Goal: Task Accomplishment & Management: Manage account settings

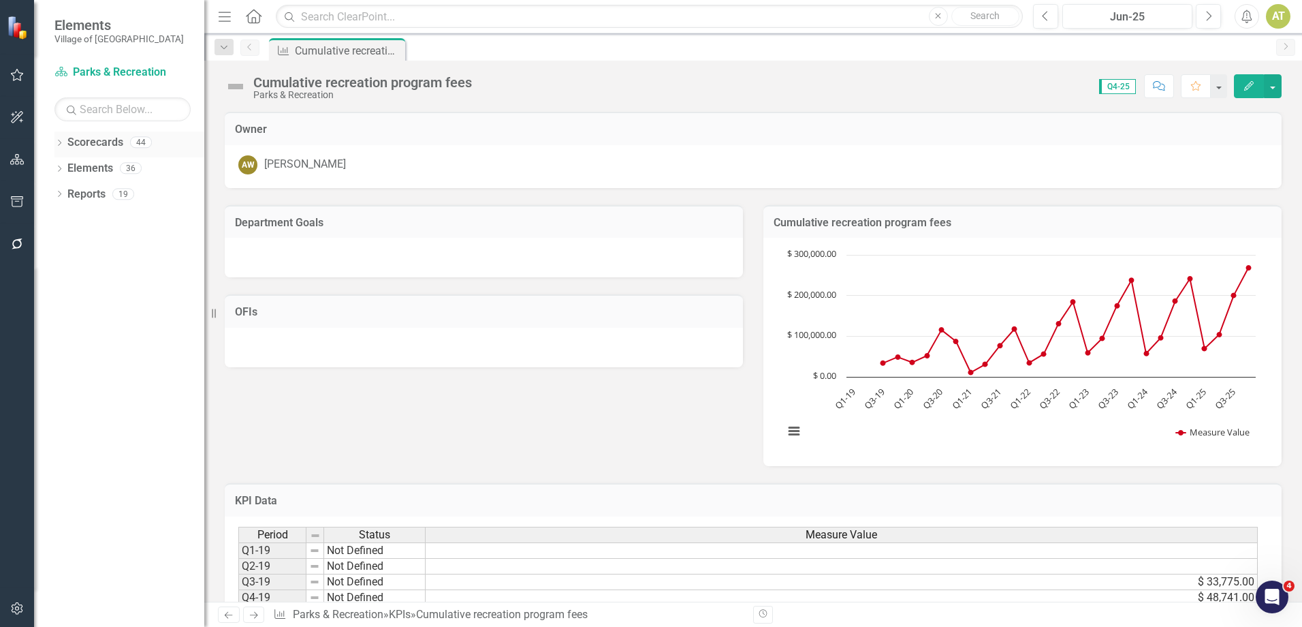
click at [55, 142] on icon "Dropdown" at bounding box center [59, 143] width 10 height 7
click at [64, 172] on icon "Dropdown" at bounding box center [66, 167] width 10 height 8
click at [79, 245] on icon "Dropdown" at bounding box center [80, 245] width 10 height 8
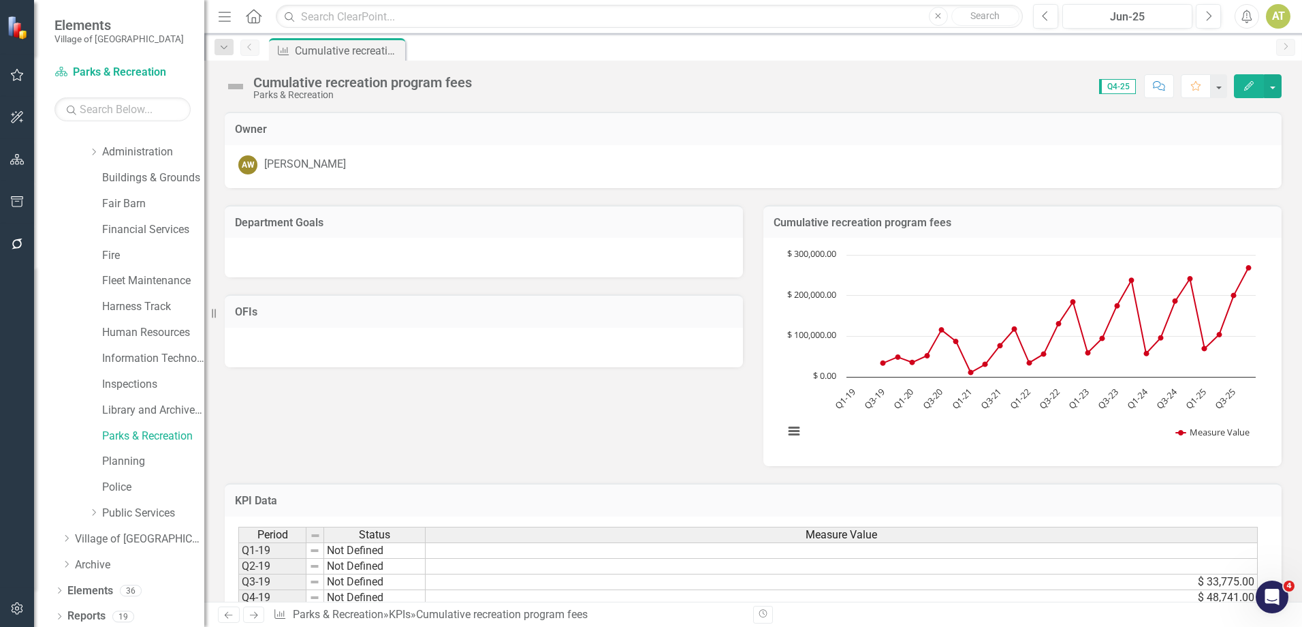
scroll to position [123, 0]
click at [149, 397] on div "Library and Archives Services" at bounding box center [153, 406] width 102 height 22
click at [152, 401] on link "Library and Archives Services" at bounding box center [153, 406] width 102 height 16
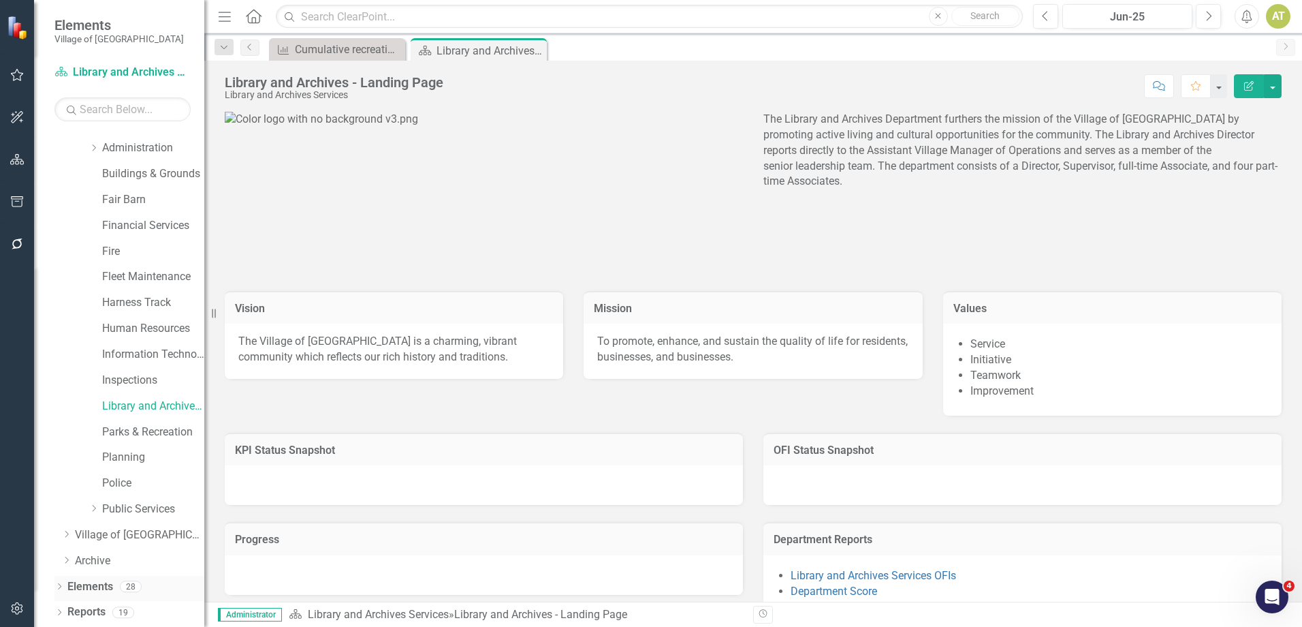
click at [84, 582] on link "Elements" at bounding box center [90, 587] width 46 height 16
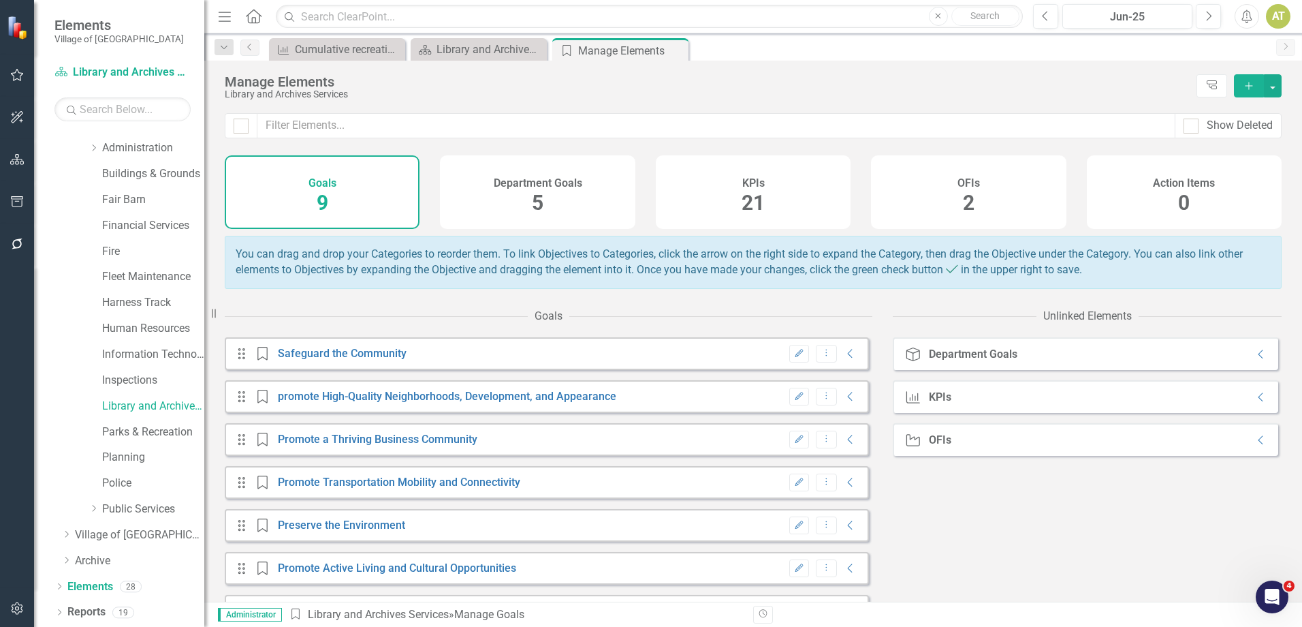
click at [752, 185] on h4 "KPIs" at bounding box center [753, 183] width 22 height 12
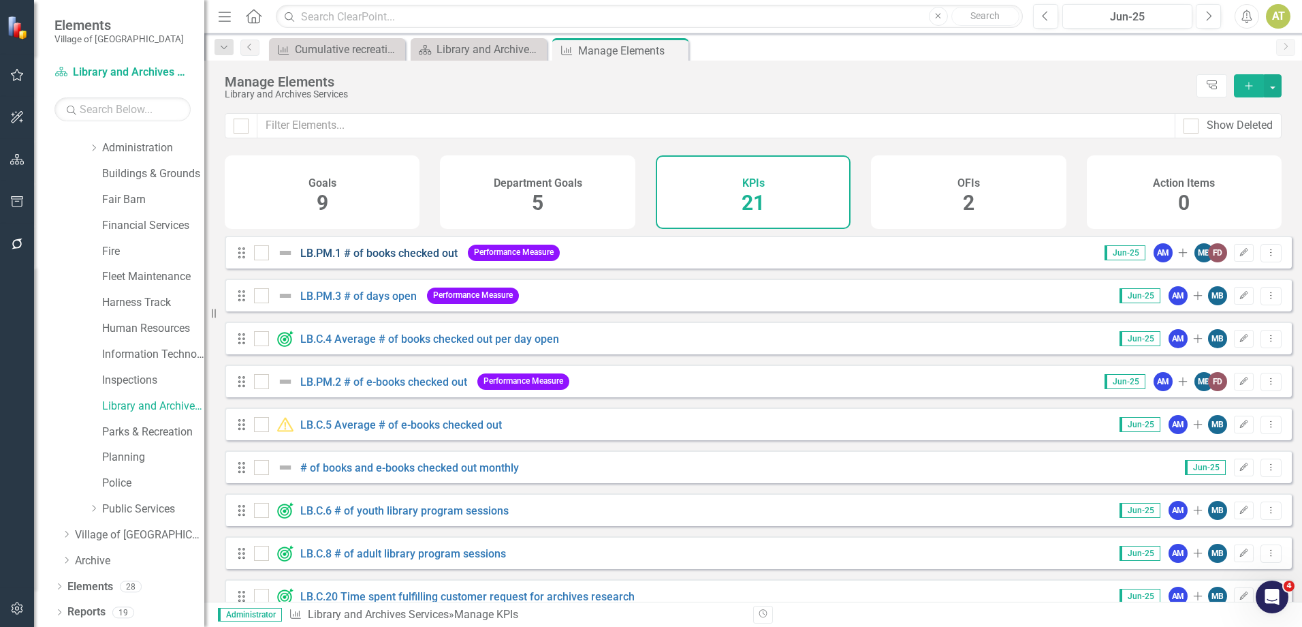
click at [375, 260] on link "LB.PM.1 # of books checked out" at bounding box center [378, 253] width 157 height 13
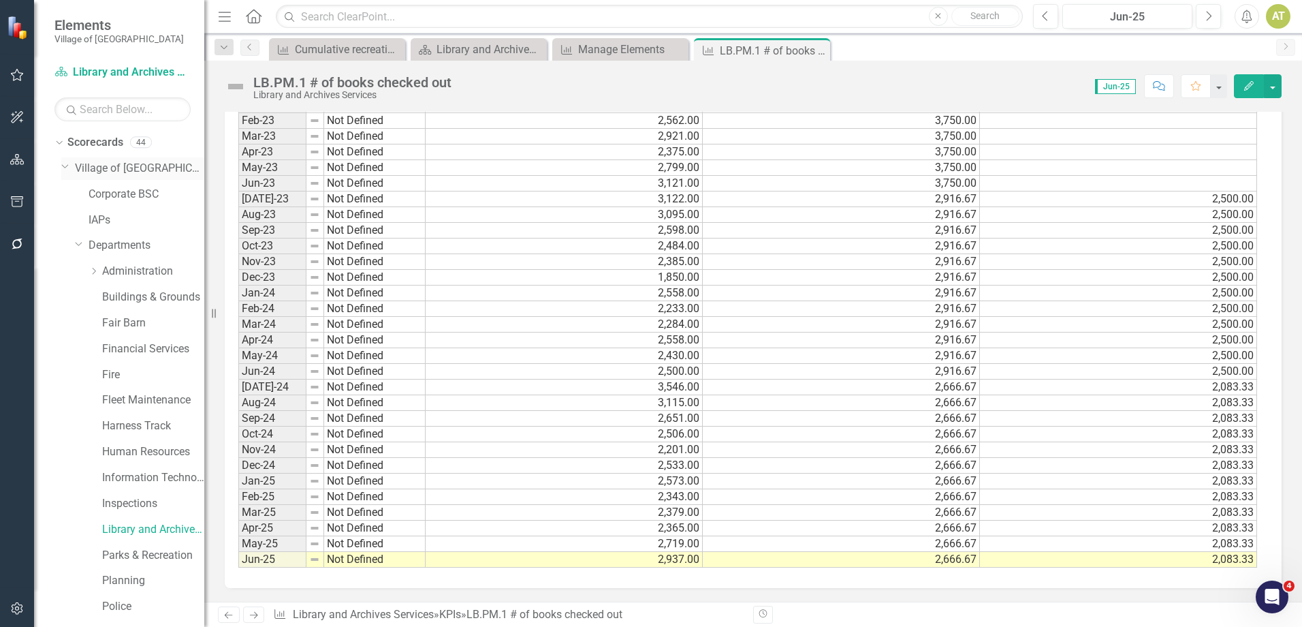
click at [63, 163] on icon "Dropdown" at bounding box center [65, 166] width 8 height 10
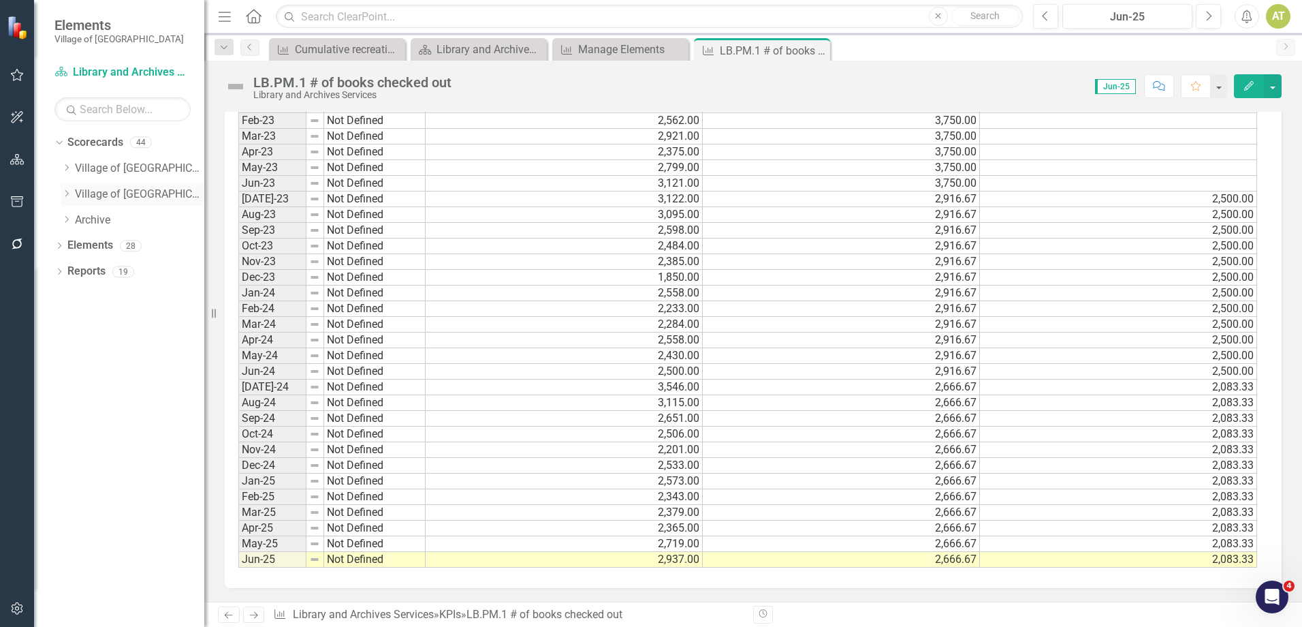
click at [67, 192] on icon "Dropdown" at bounding box center [66, 193] width 10 height 8
click at [83, 245] on icon "Dropdown" at bounding box center [80, 245] width 10 height 8
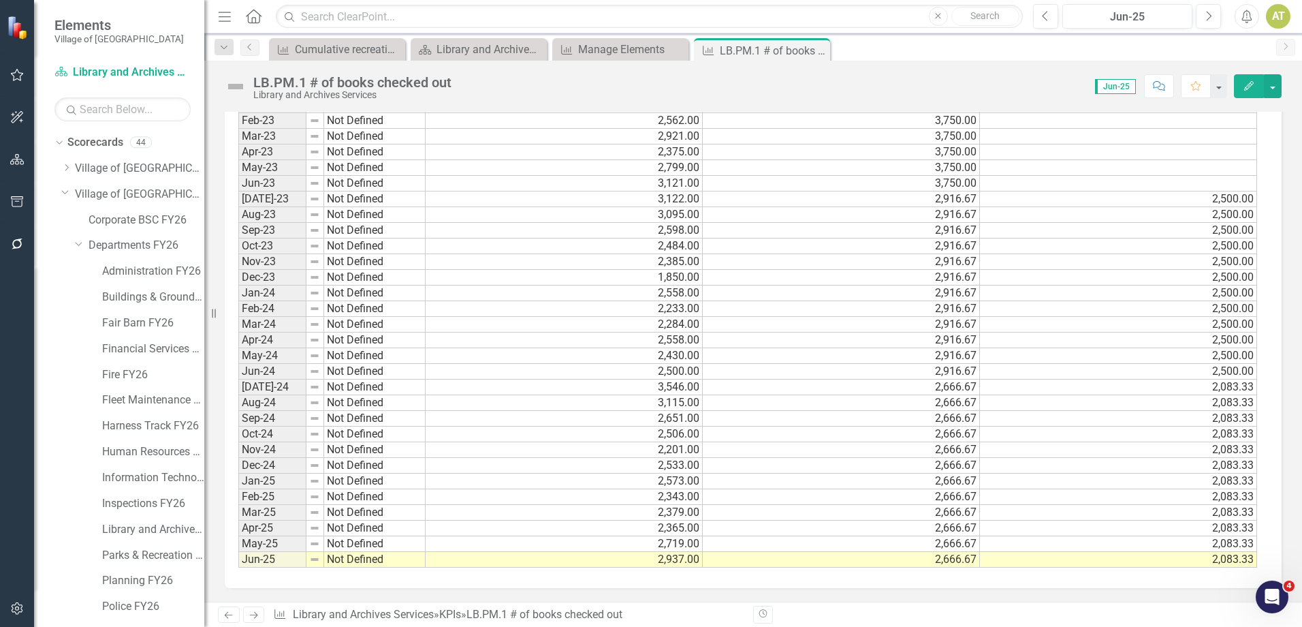
drag, startPoint x: 205, startPoint y: 223, endPoint x: 250, endPoint y: 219, distance: 45.1
click at [215, 219] on div "Resize" at bounding box center [209, 313] width 11 height 627
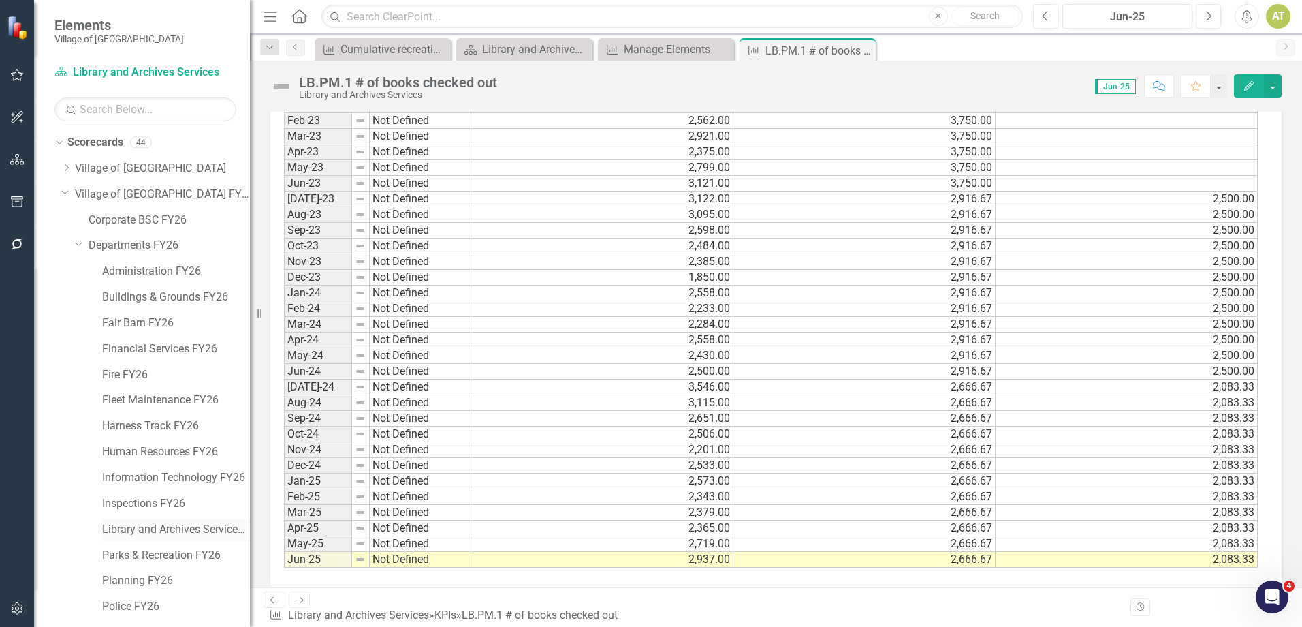
click at [156, 525] on link "Library and Archives Services FY26" at bounding box center [176, 530] width 148 height 16
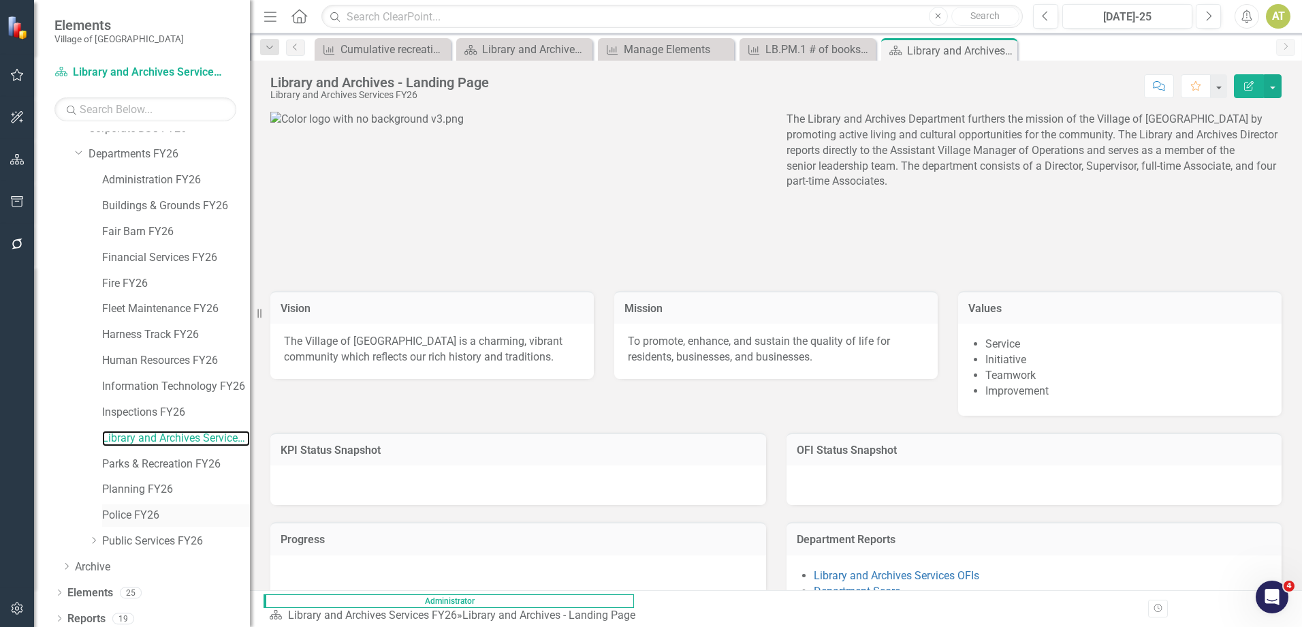
scroll to position [97, 0]
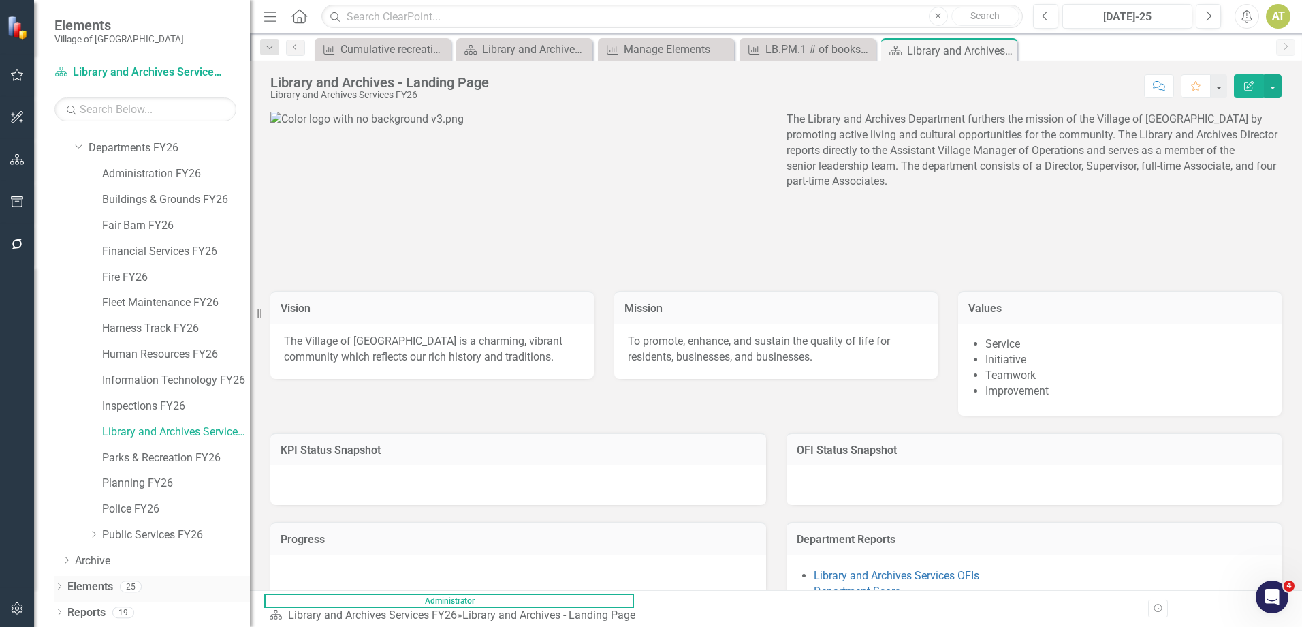
click at [124, 578] on div "Elements 25" at bounding box center [158, 589] width 183 height 26
click at [115, 578] on div "Elements 25" at bounding box center [158, 589] width 183 height 26
click at [102, 579] on link "Elements" at bounding box center [90, 587] width 46 height 16
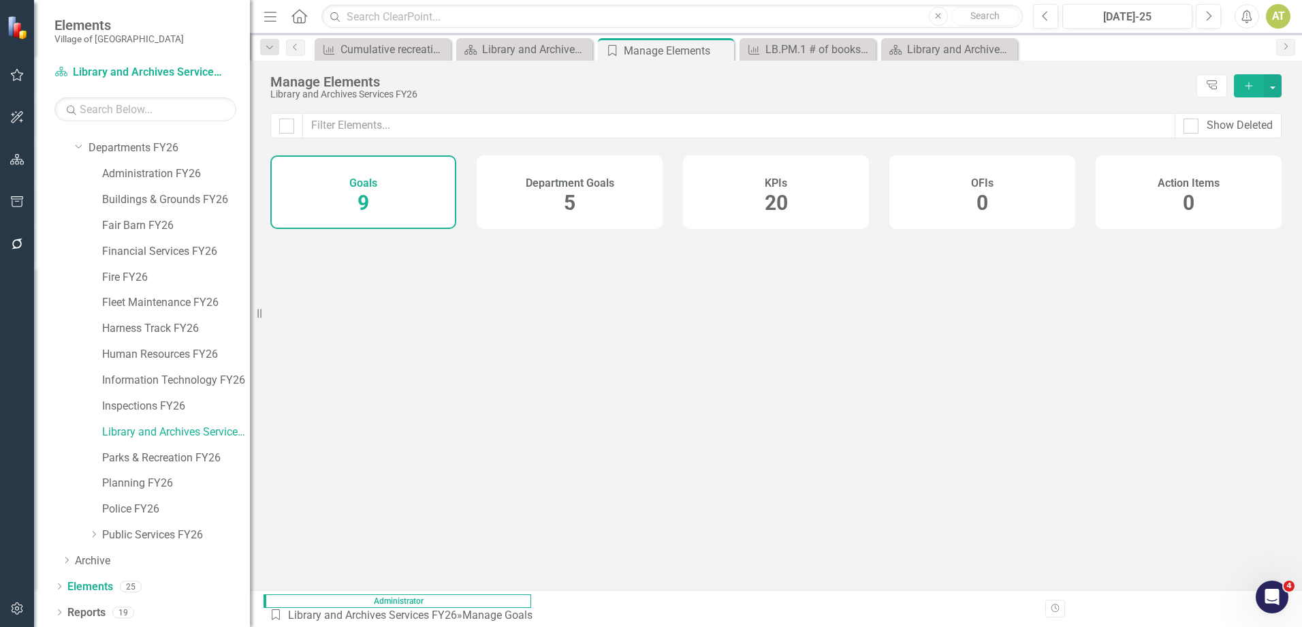
click at [750, 179] on div "KPIs 20" at bounding box center [776, 192] width 186 height 74
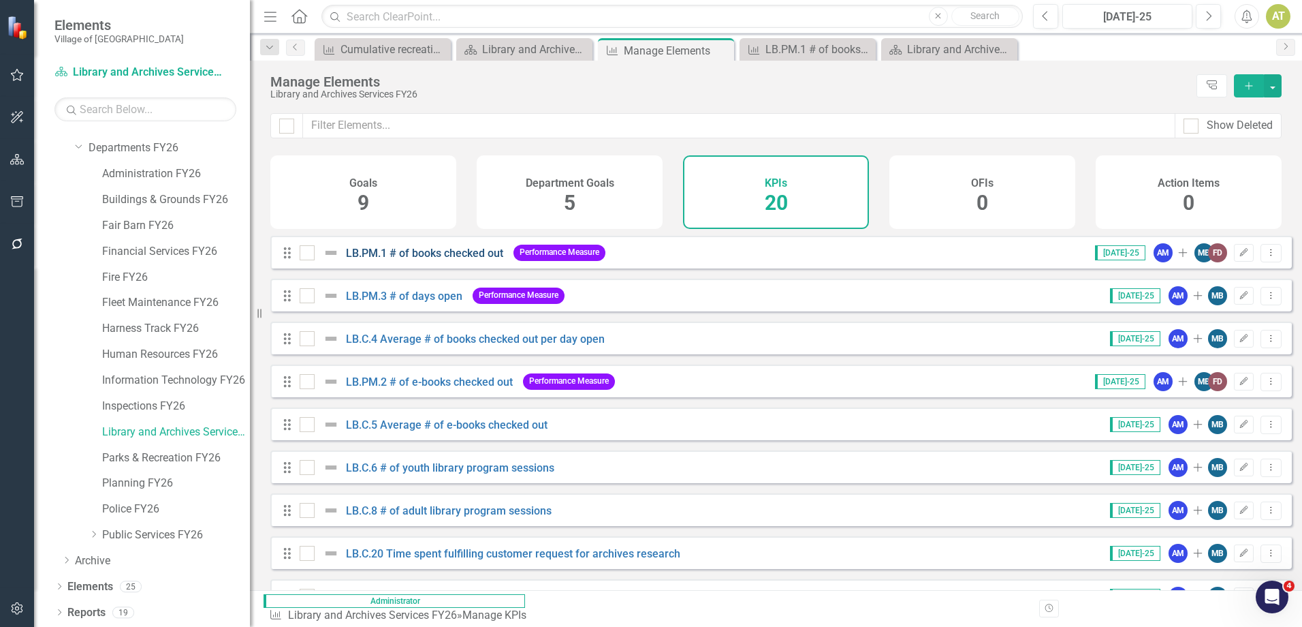
click at [396, 260] on link "LB.PM.1 # of books checked out" at bounding box center [424, 253] width 157 height 13
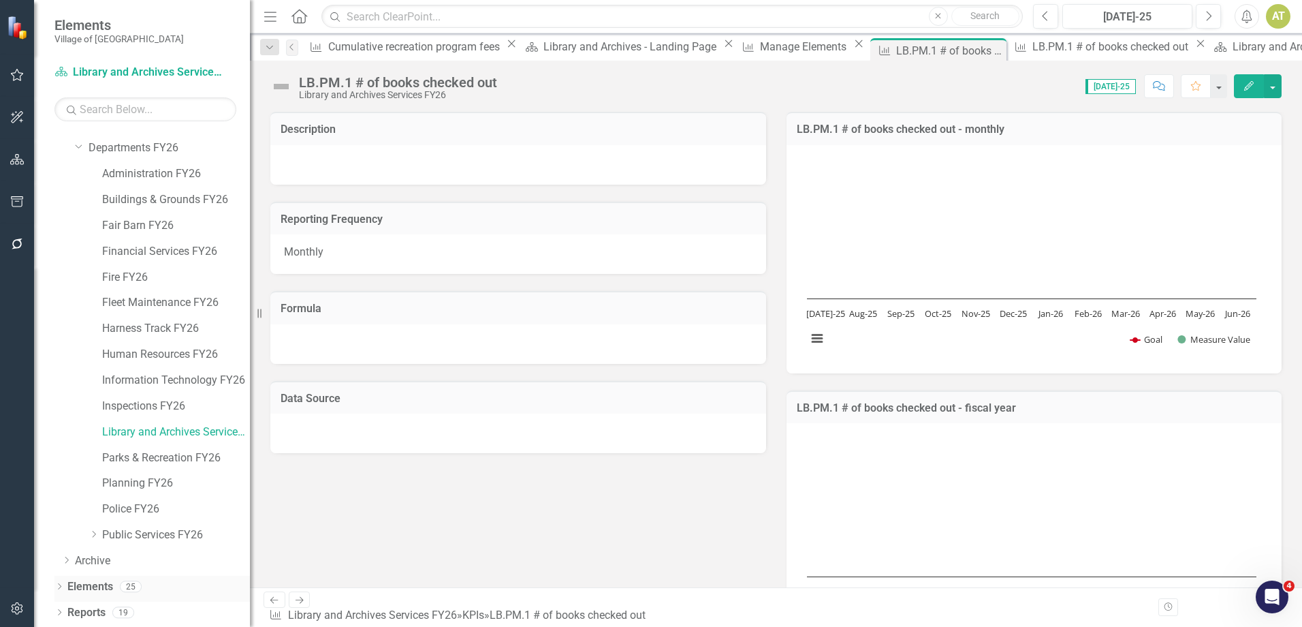
click at [85, 589] on link "Elements" at bounding box center [90, 587] width 46 height 16
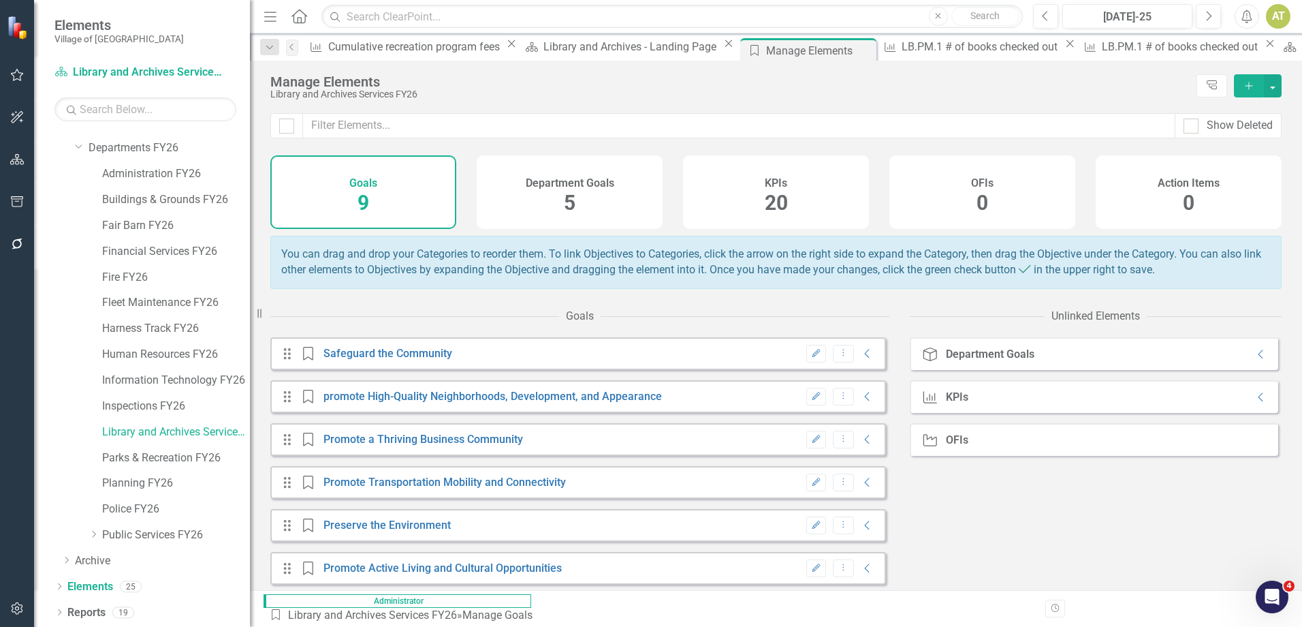
click at [762, 181] on div "KPIs 20" at bounding box center [776, 192] width 186 height 74
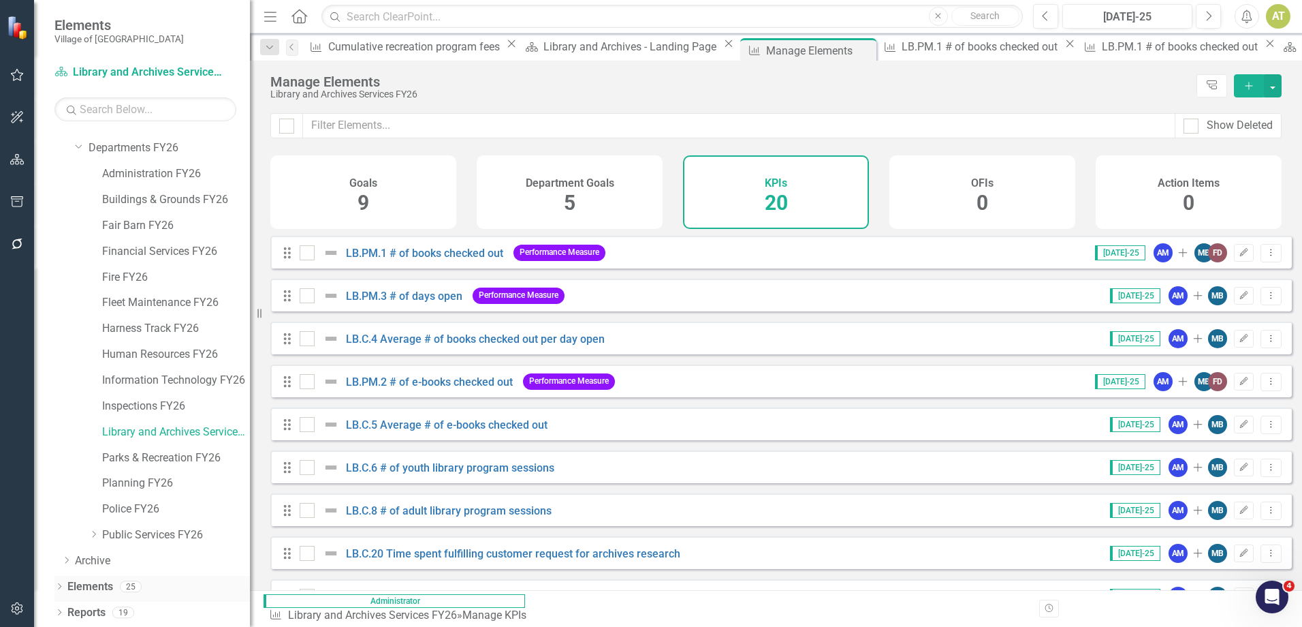
click at [54, 586] on icon "Dropdown" at bounding box center [59, 587] width 10 height 7
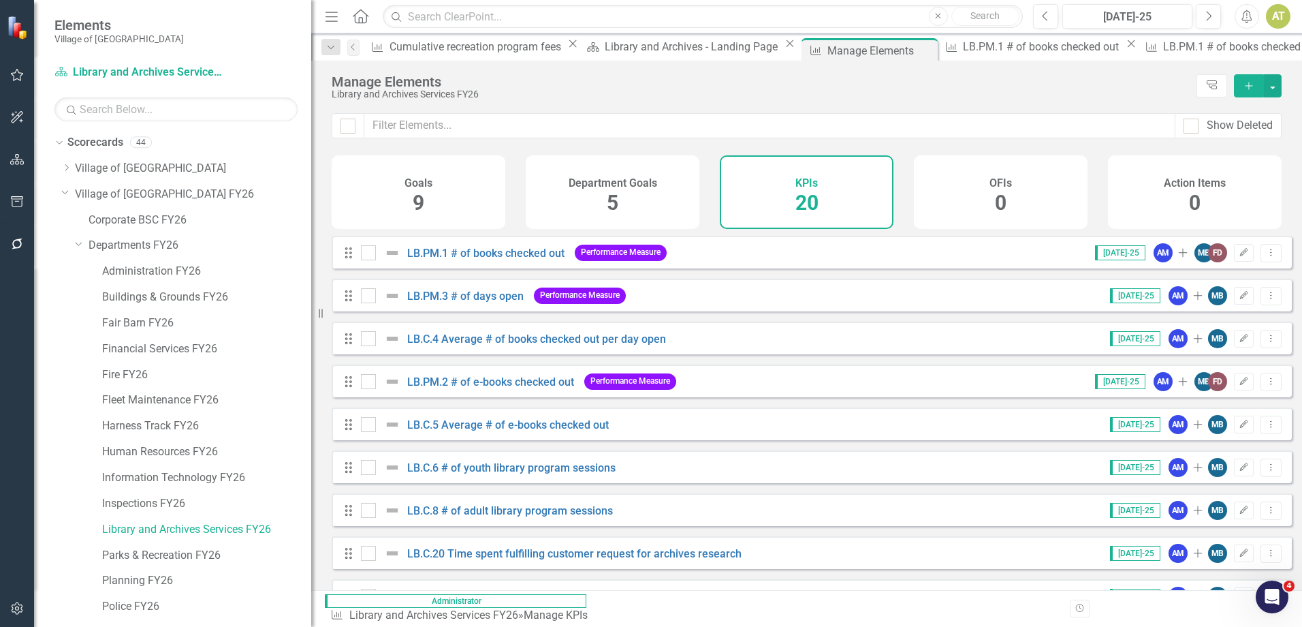
drag, startPoint x: 256, startPoint y: 204, endPoint x: 309, endPoint y: 219, distance: 54.5
click at [311, 219] on div "Resize" at bounding box center [316, 313] width 11 height 627
click at [62, 189] on icon "Dropdown" at bounding box center [65, 192] width 8 height 10
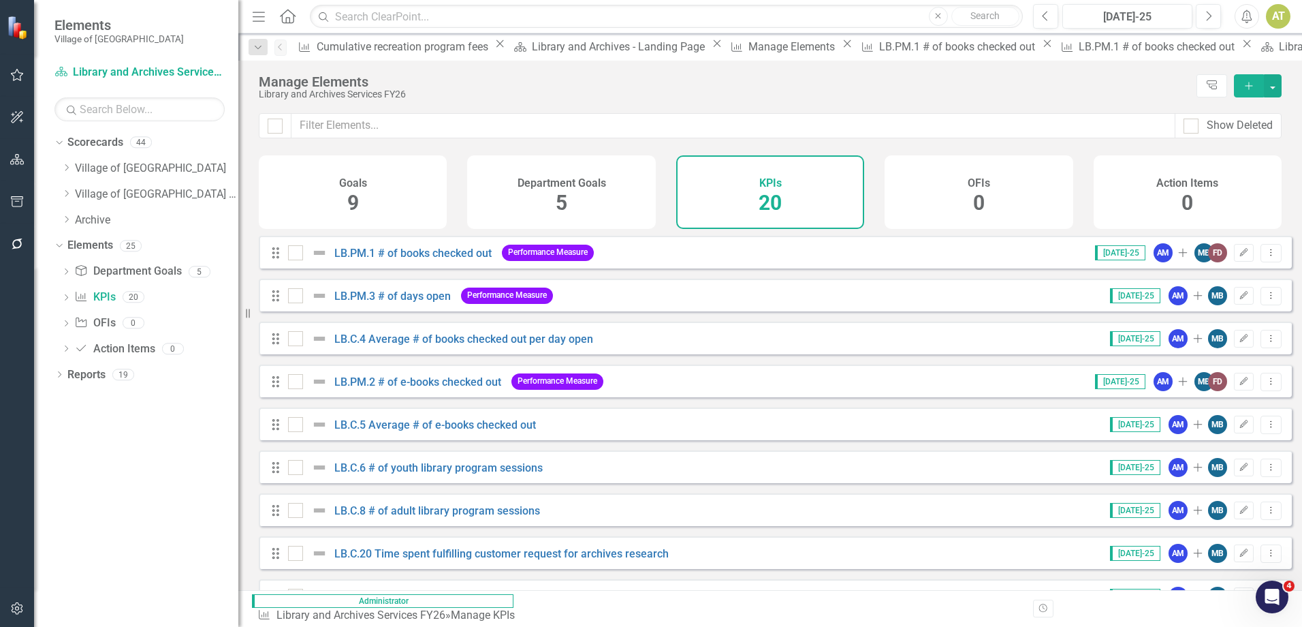
drag, startPoint x: 289, startPoint y: 168, endPoint x: 238, endPoint y: 179, distance: 51.7
click at [238, 179] on div "Resize" at bounding box center [243, 313] width 11 height 627
click at [68, 190] on icon "Dropdown" at bounding box center [66, 193] width 10 height 8
click at [80, 244] on icon "Dropdown" at bounding box center [80, 245] width 10 height 8
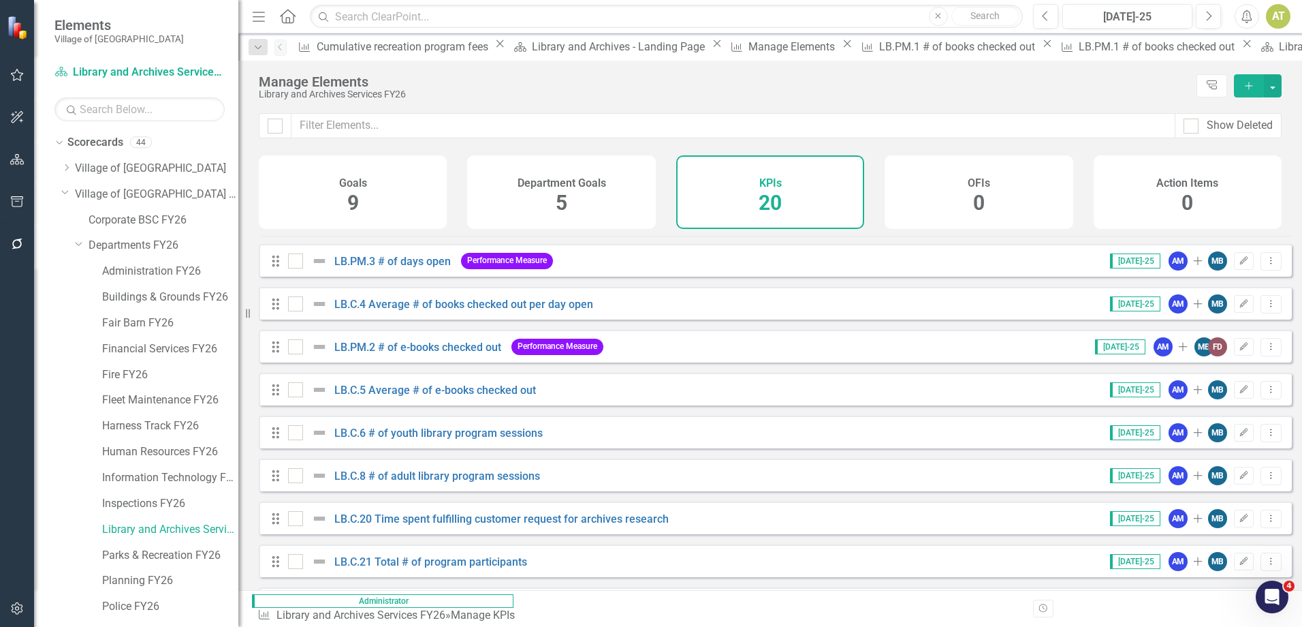
scroll to position [68, 0]
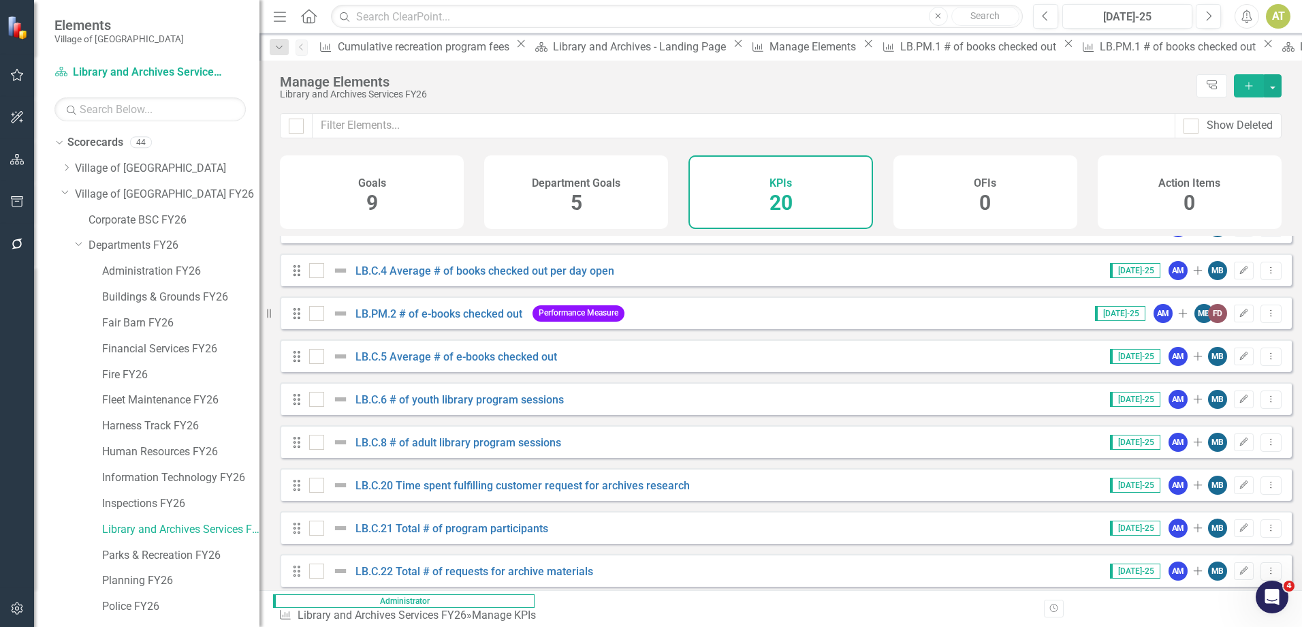
drag, startPoint x: 242, startPoint y: 309, endPoint x: 260, endPoint y: 311, distance: 18.4
click at [260, 311] on div "Resize" at bounding box center [265, 313] width 11 height 627
click at [18, 159] on icon "button" at bounding box center [17, 159] width 14 height 11
click at [68, 189] on icon "Dropdown" at bounding box center [65, 192] width 8 height 10
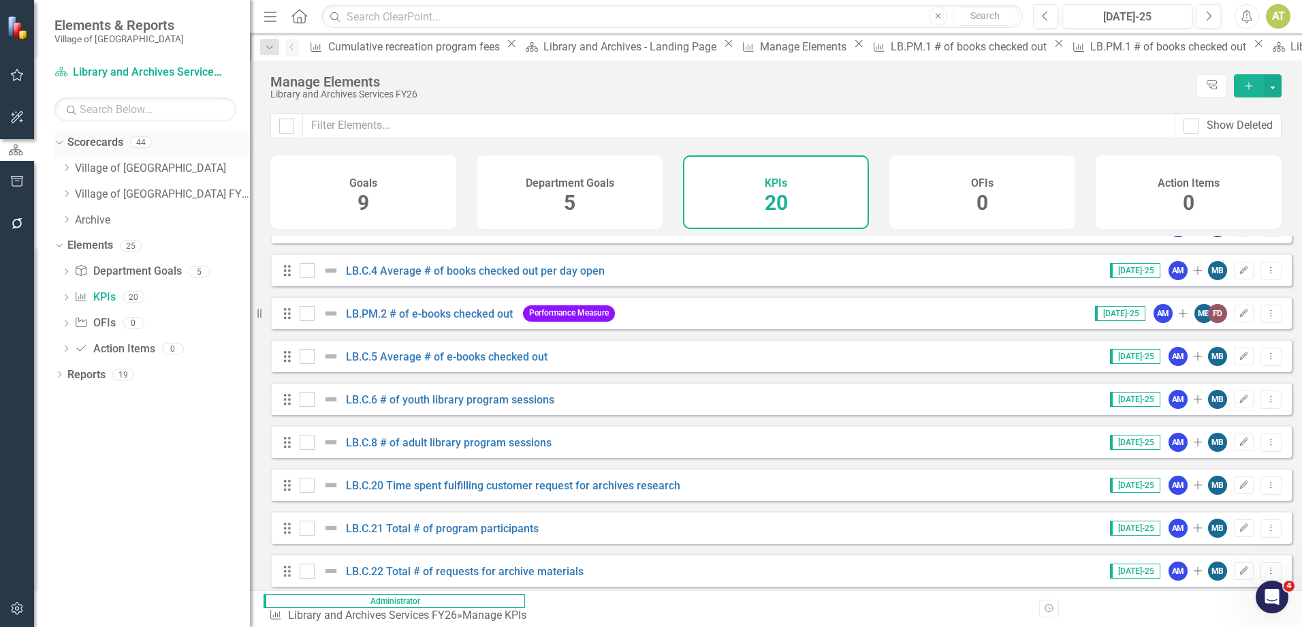
drag, startPoint x: 266, startPoint y: 139, endPoint x: 250, endPoint y: 138, distance: 15.7
click at [250, 138] on div "Resize" at bounding box center [255, 313] width 11 height 627
click at [189, 197] on link "Village of [GEOGRAPHIC_DATA] FY26" at bounding box center [162, 195] width 175 height 16
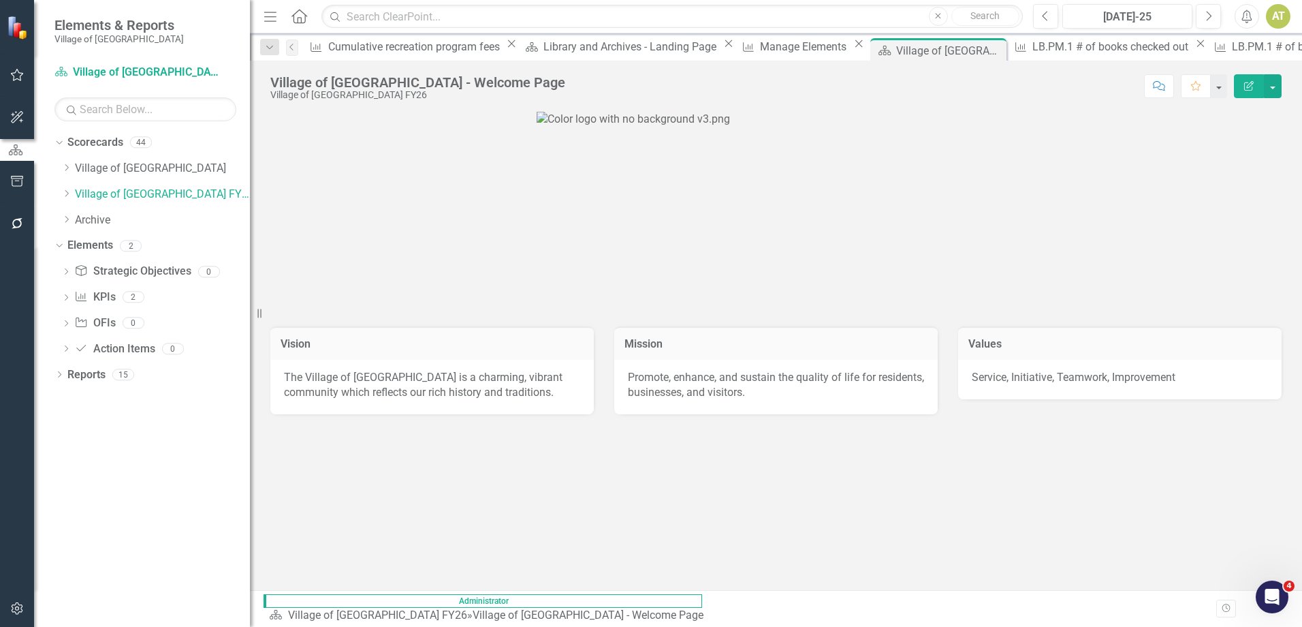
click at [12, 616] on button "button" at bounding box center [17, 609] width 31 height 29
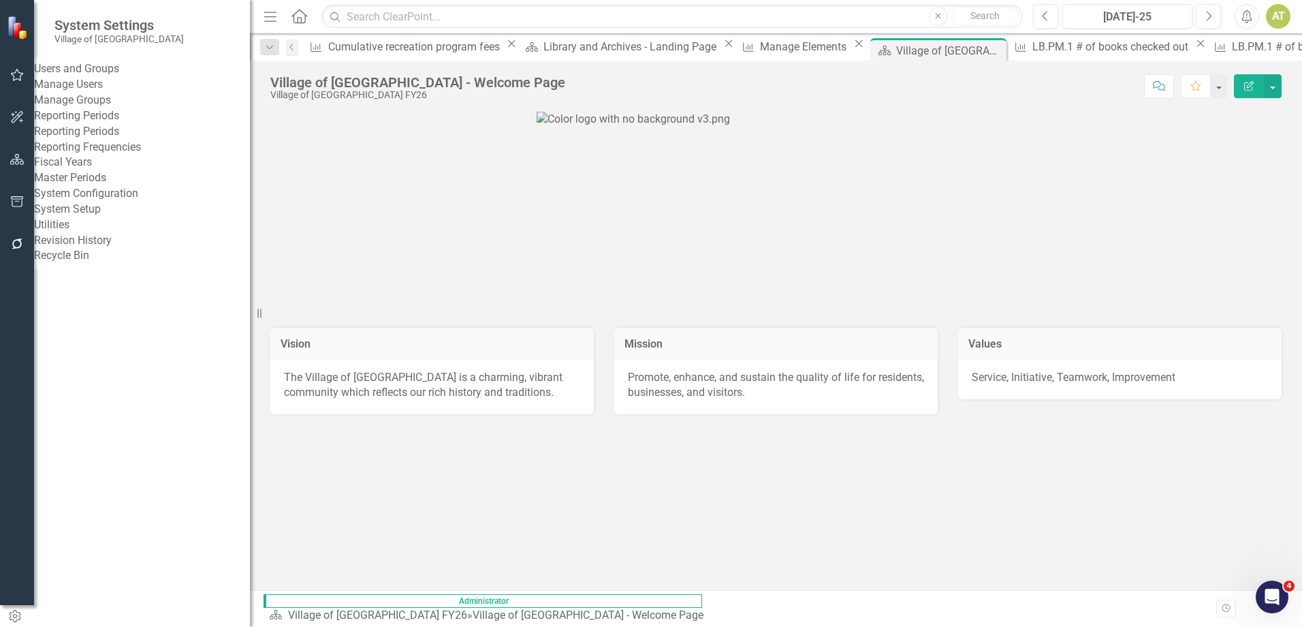
click at [101, 217] on link "System Setup" at bounding box center [142, 210] width 216 height 16
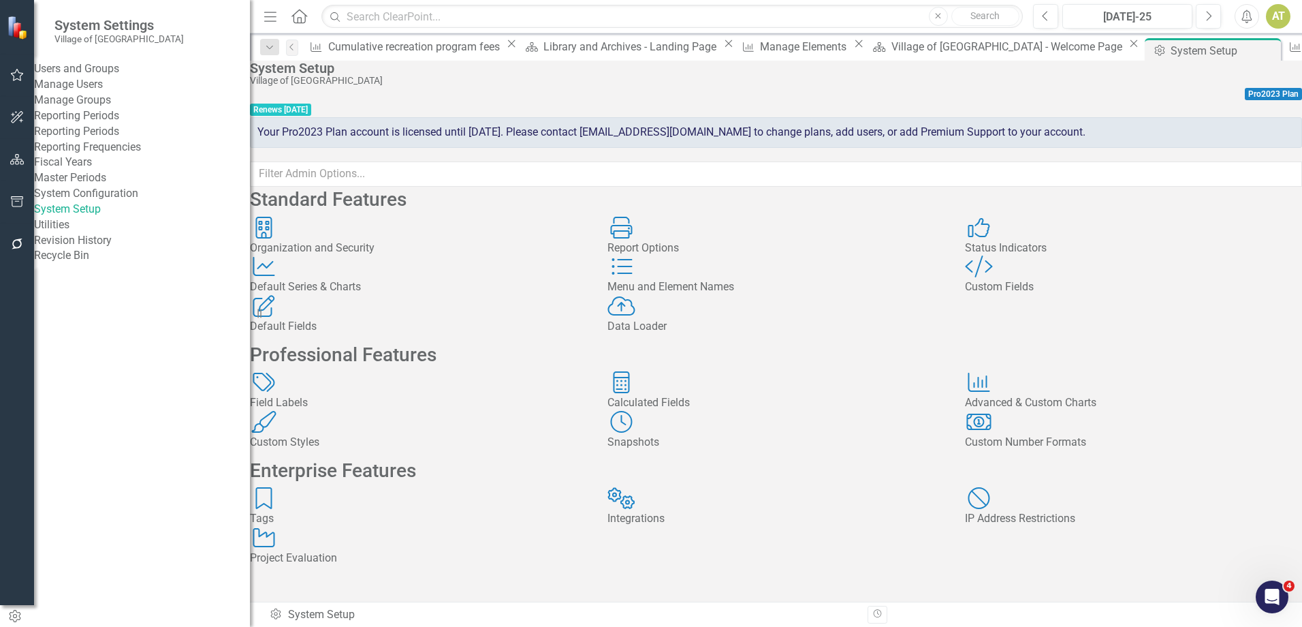
click at [136, 93] on link "Manage Users" at bounding box center [142, 85] width 216 height 16
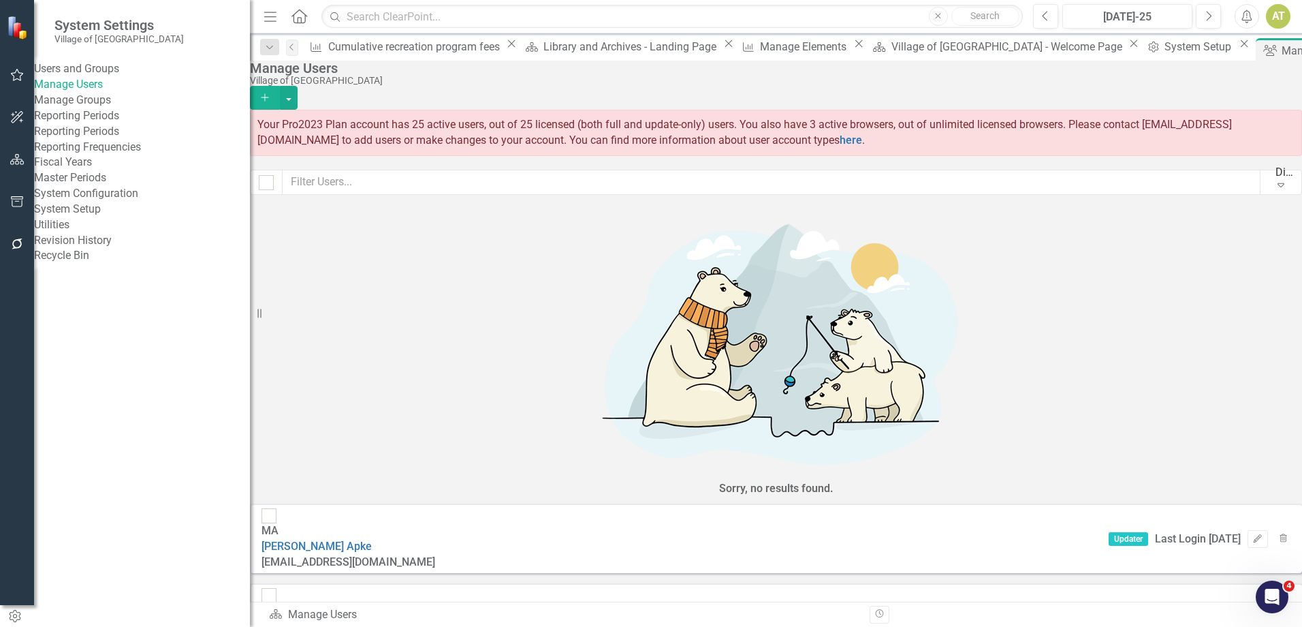
click at [116, 217] on link "System Setup" at bounding box center [142, 210] width 216 height 16
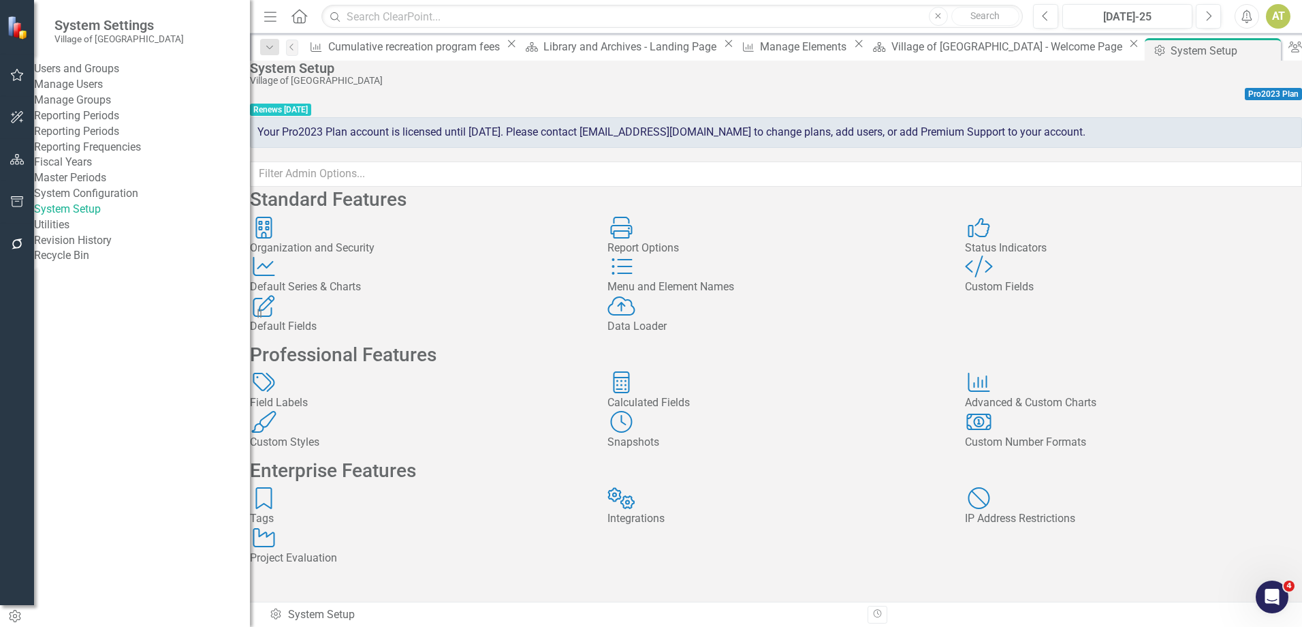
click at [121, 90] on link "Manage Users" at bounding box center [142, 85] width 216 height 16
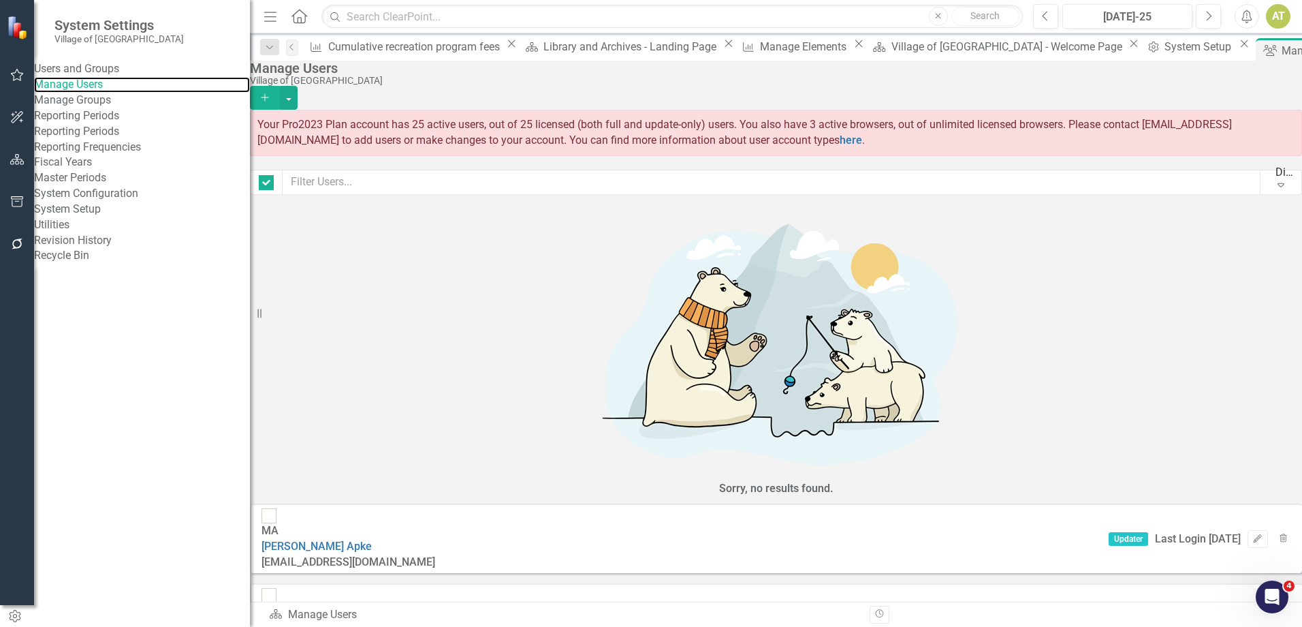
checkbox input "false"
click at [1253, 614] on icon "Edit" at bounding box center [1258, 618] width 10 height 8
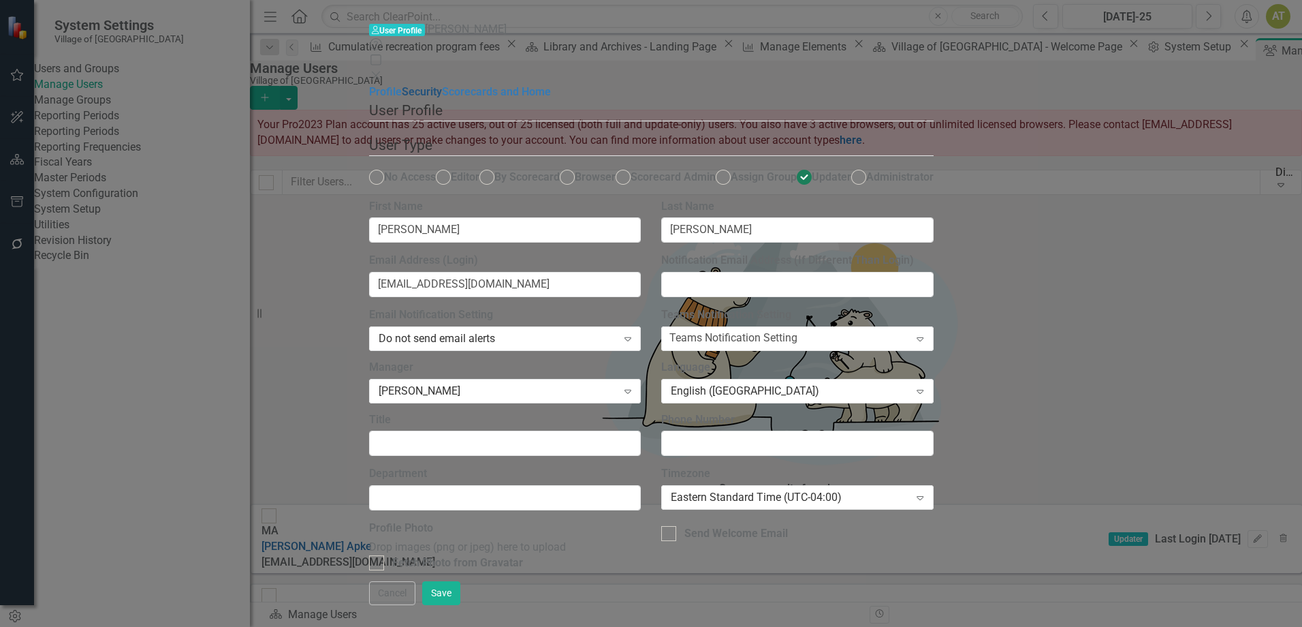
click at [402, 89] on link "Security" at bounding box center [422, 91] width 40 height 13
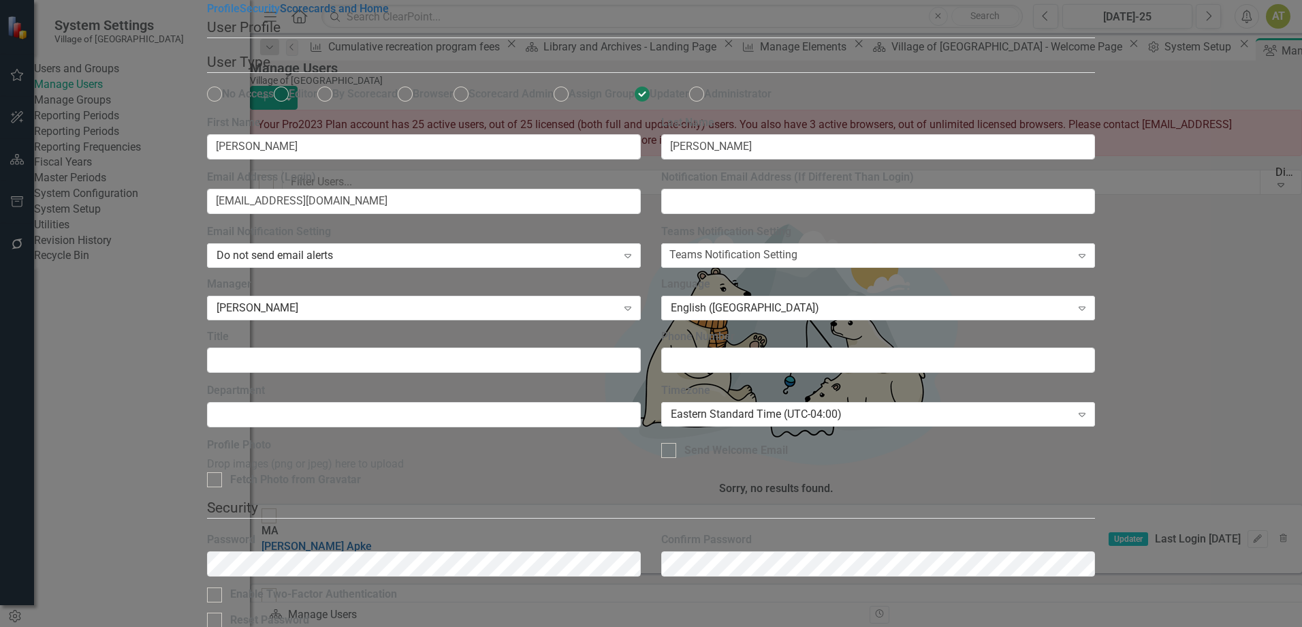
click at [280, 15] on link "Scorecards and Home" at bounding box center [334, 8] width 109 height 13
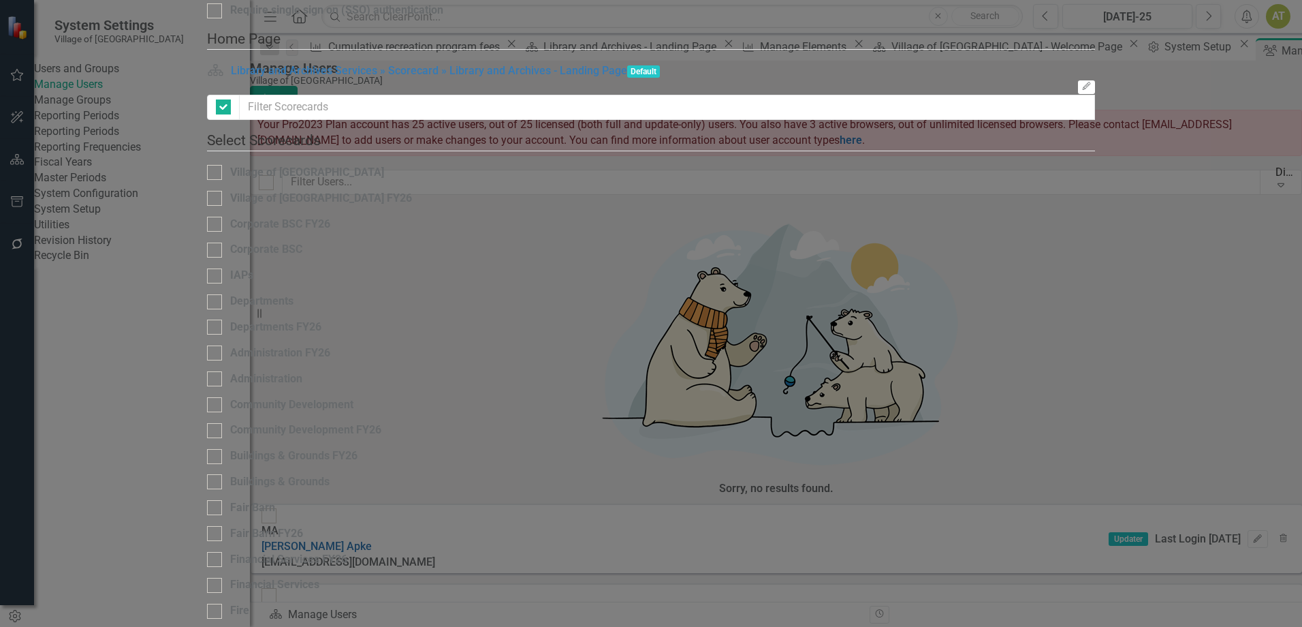
checkbox input "false"
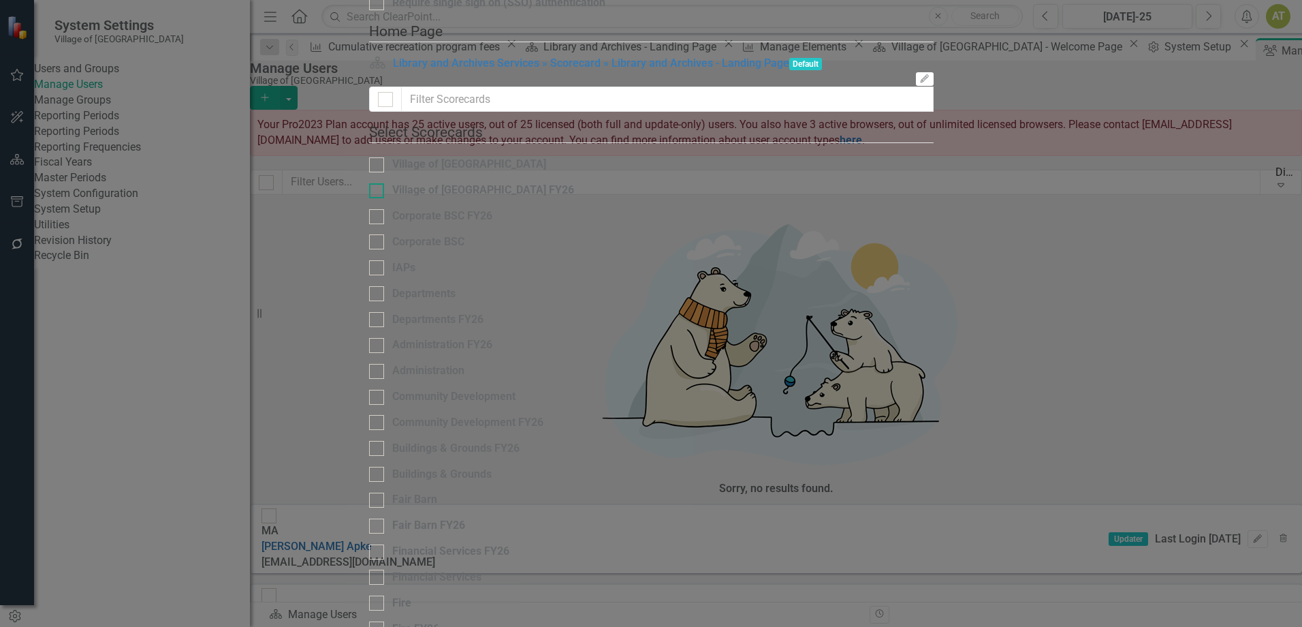
click at [495, 198] on div "Village of [GEOGRAPHIC_DATA] FY26" at bounding box center [483, 191] width 182 height 16
click at [378, 192] on input "Village of [GEOGRAPHIC_DATA] FY26" at bounding box center [373, 187] width 9 height 9
checkbox input "true"
click at [486, 172] on div "Village of [GEOGRAPHIC_DATA]" at bounding box center [469, 165] width 154 height 16
click at [378, 166] on input "Village of [GEOGRAPHIC_DATA]" at bounding box center [373, 161] width 9 height 9
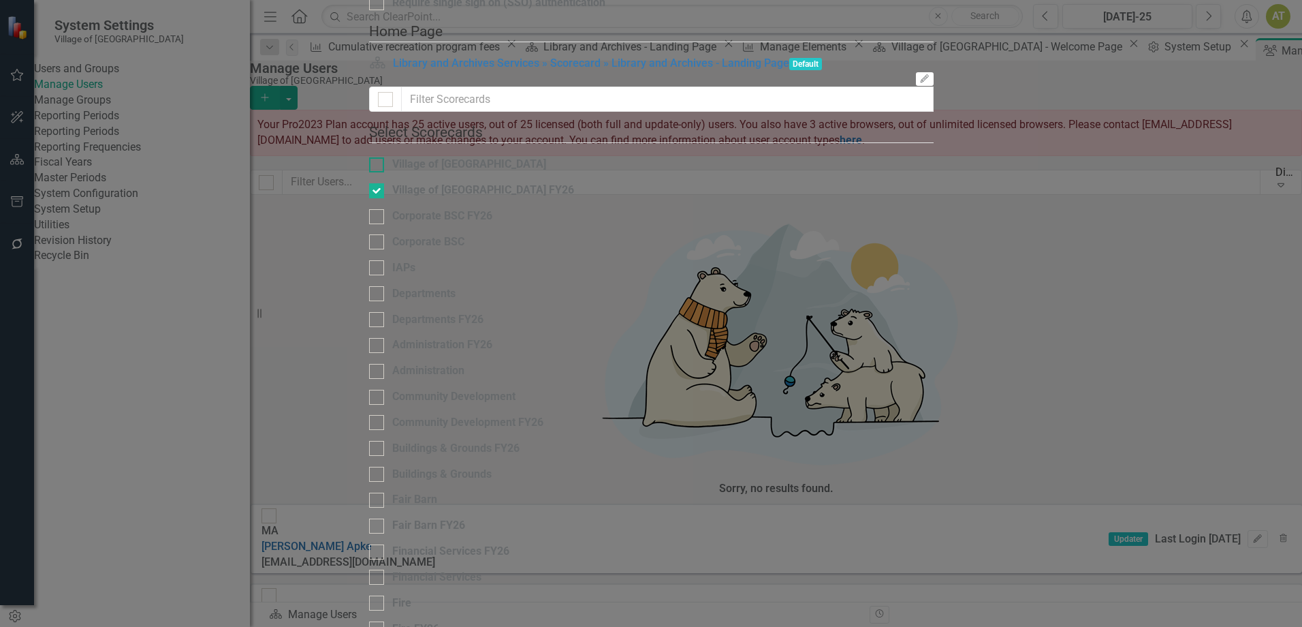
checkbox input "true"
click at [496, 198] on div "Village of [GEOGRAPHIC_DATA] FY26" at bounding box center [483, 191] width 182 height 16
click at [378, 192] on input "Village of [GEOGRAPHIC_DATA] FY26" at bounding box center [373, 187] width 9 height 9
click at [494, 198] on div "Village of [GEOGRAPHIC_DATA] FY26" at bounding box center [483, 191] width 182 height 16
click at [378, 192] on input "Village of [GEOGRAPHIC_DATA] FY26" at bounding box center [373, 187] width 9 height 9
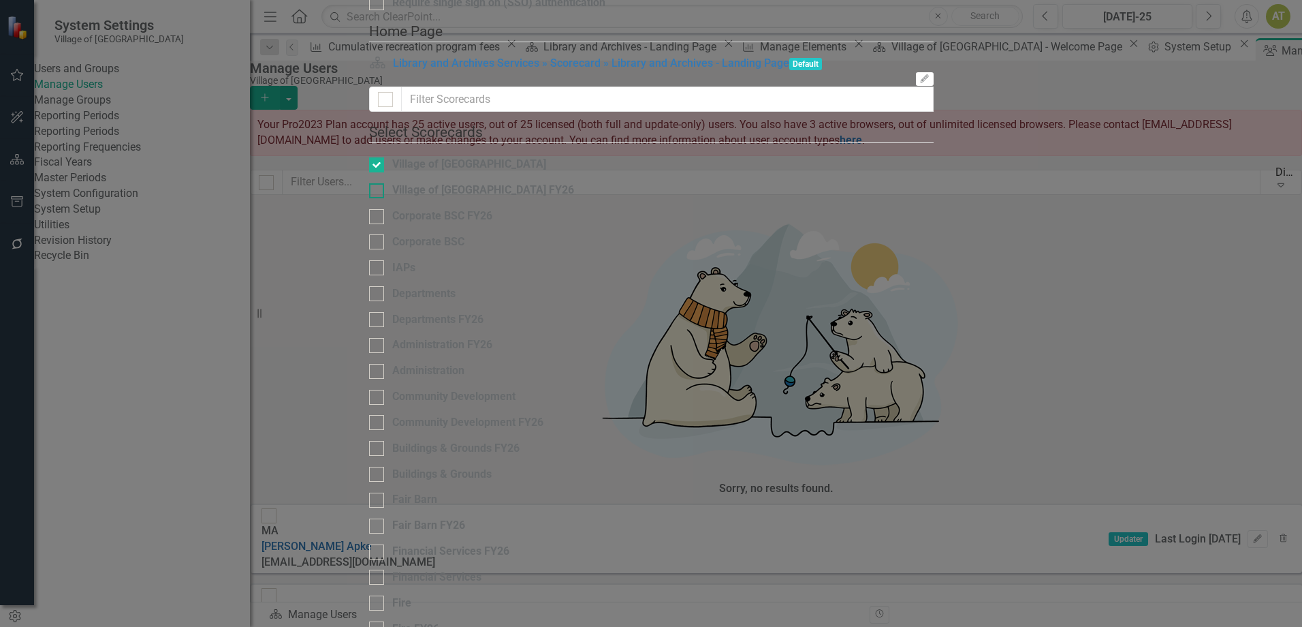
checkbox input "true"
click at [467, 172] on div "Village of [GEOGRAPHIC_DATA]" at bounding box center [469, 165] width 154 height 16
click at [378, 166] on input "Village of [GEOGRAPHIC_DATA]" at bounding box center [373, 161] width 9 height 9
click at [481, 172] on div "Village of [GEOGRAPHIC_DATA]" at bounding box center [469, 165] width 154 height 16
click at [378, 166] on input "Village of [GEOGRAPHIC_DATA]" at bounding box center [373, 161] width 9 height 9
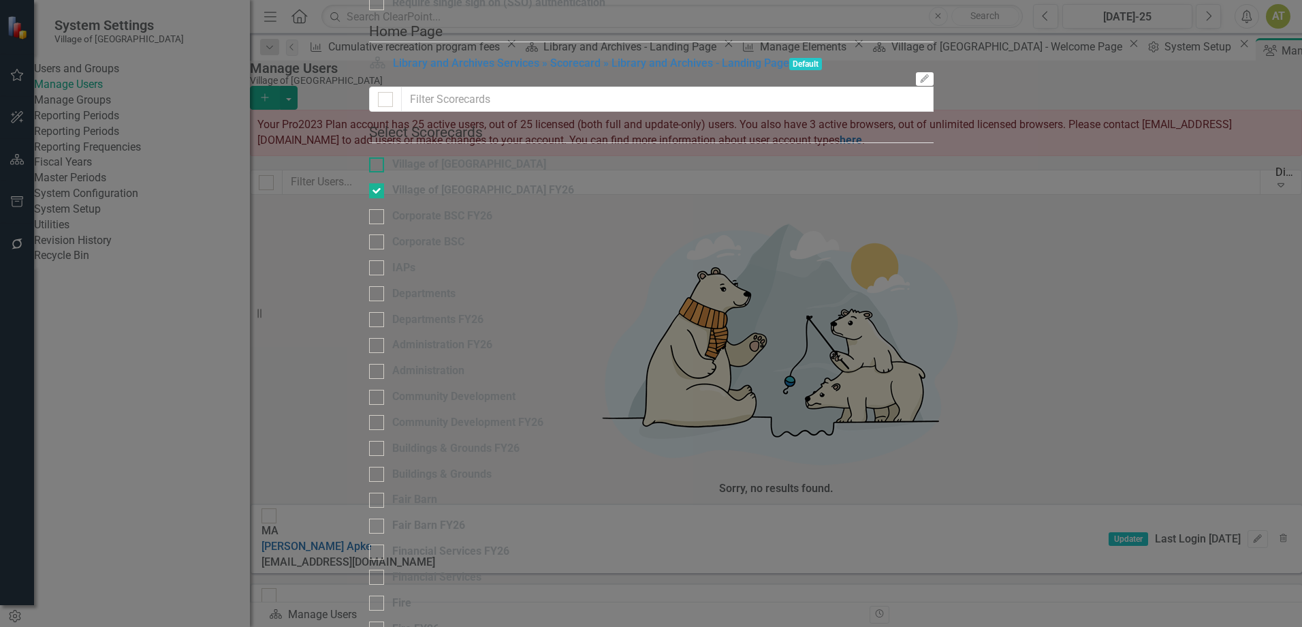
checkbox input "true"
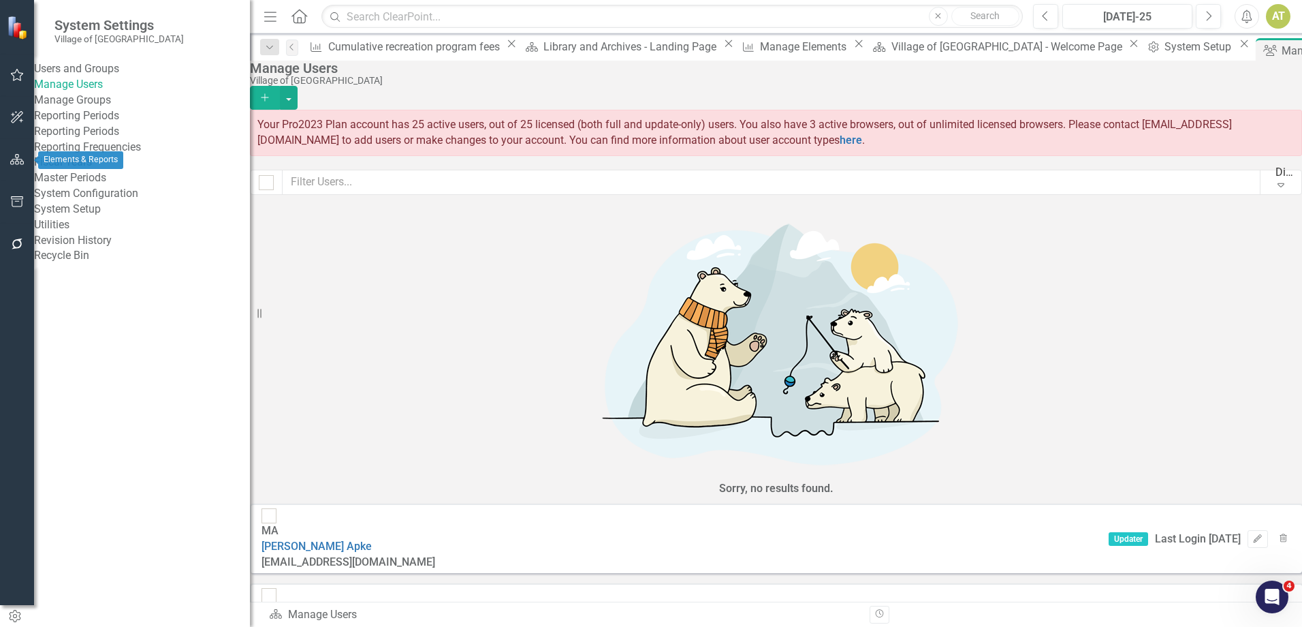
click at [22, 163] on icon "button" at bounding box center [17, 159] width 14 height 11
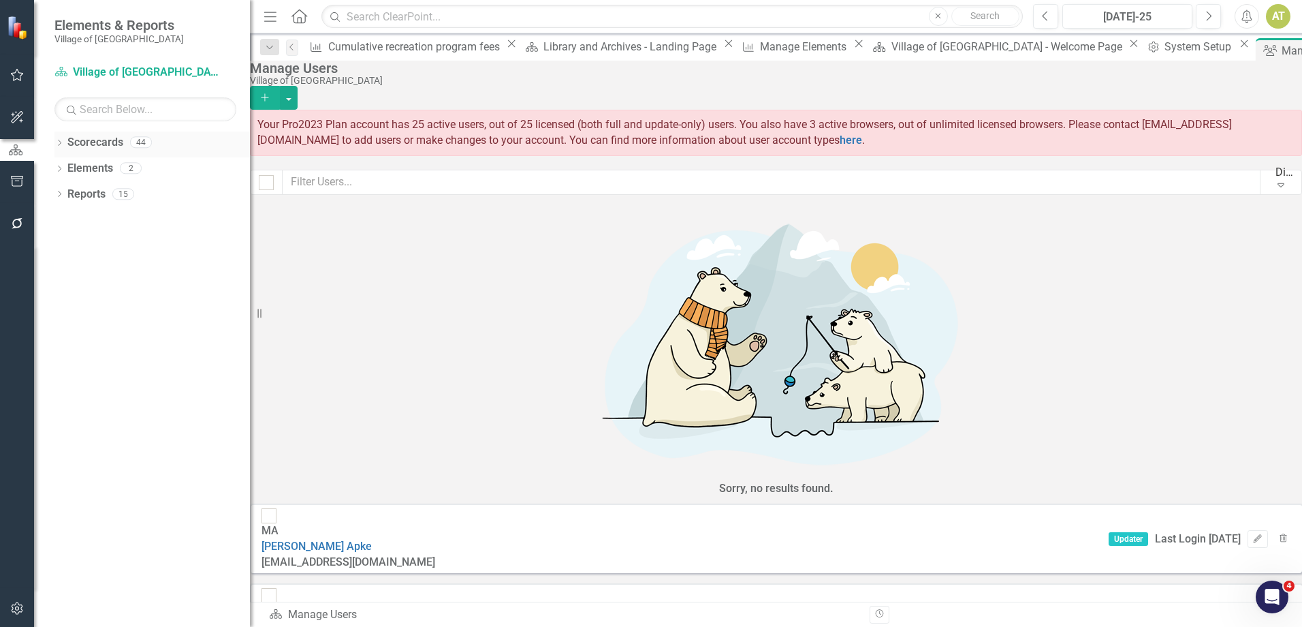
click at [59, 142] on icon "Dropdown" at bounding box center [59, 143] width 10 height 7
click at [59, 142] on icon "Dropdown" at bounding box center [57, 142] width 7 height 10
click at [57, 142] on icon "Dropdown" at bounding box center [59, 143] width 10 height 7
click at [67, 193] on icon "Dropdown" at bounding box center [66, 193] width 10 height 8
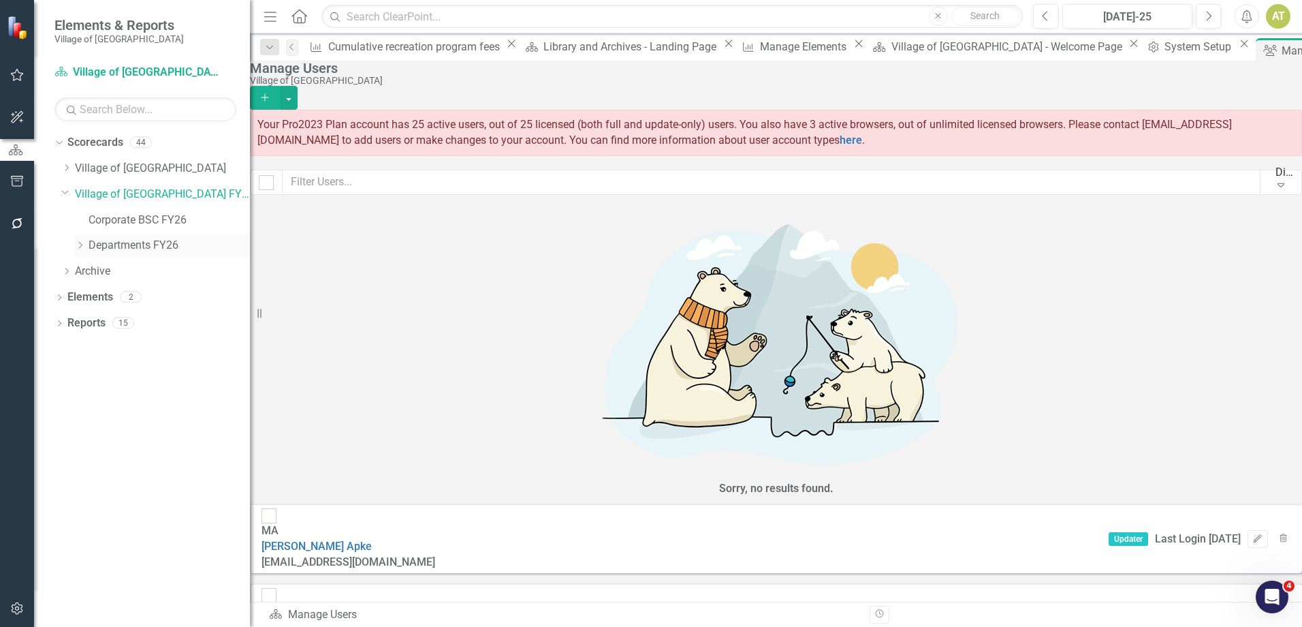
click at [104, 242] on link "Departments FY26" at bounding box center [169, 246] width 161 height 16
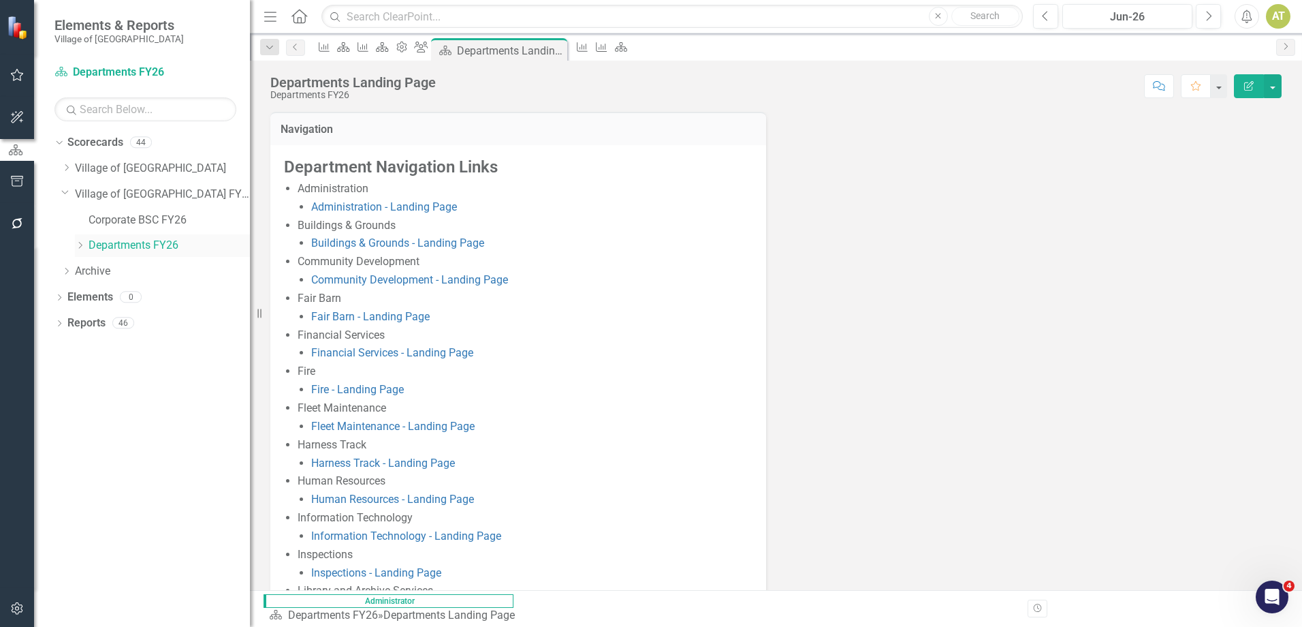
click at [78, 245] on icon "Dropdown" at bounding box center [80, 245] width 10 height 8
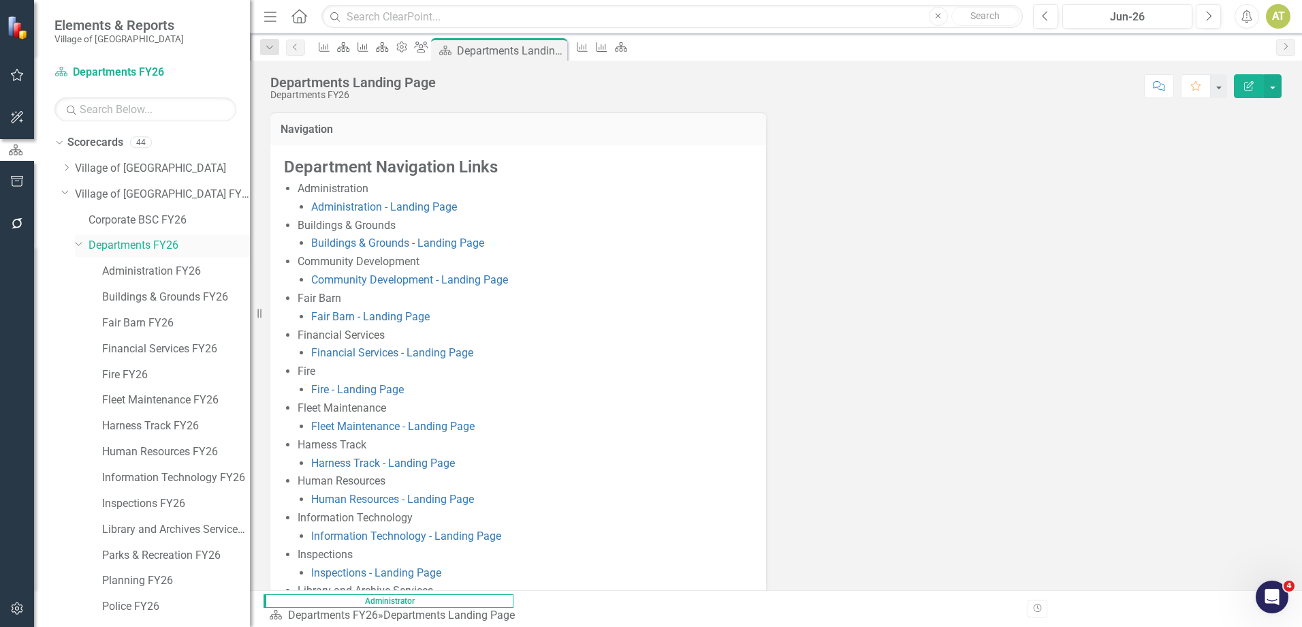
click at [78, 245] on icon at bounding box center [79, 243] width 7 height 3
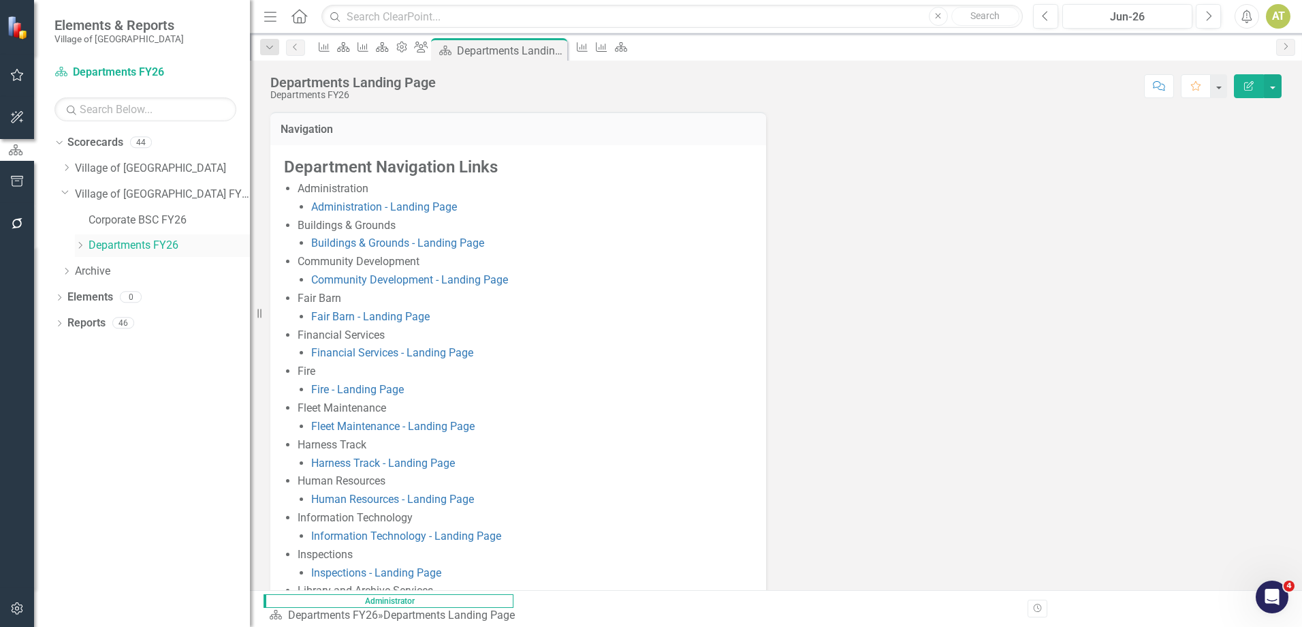
click at [78, 245] on icon "Dropdown" at bounding box center [80, 245] width 10 height 8
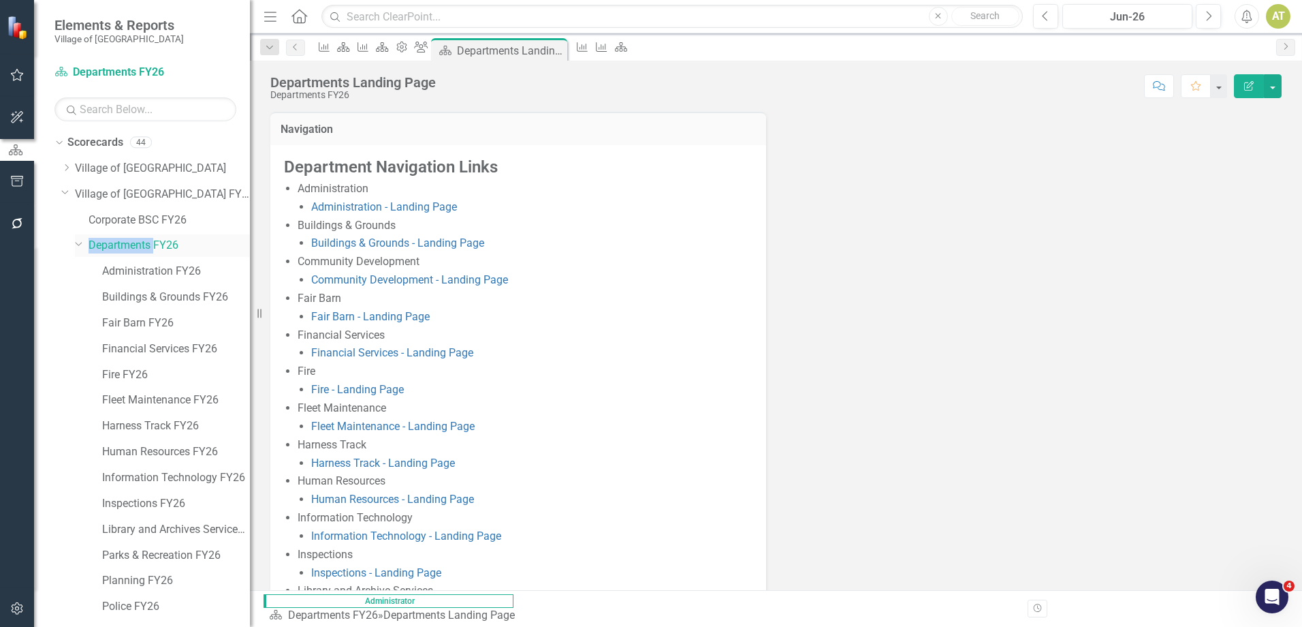
click at [78, 245] on icon at bounding box center [79, 243] width 7 height 3
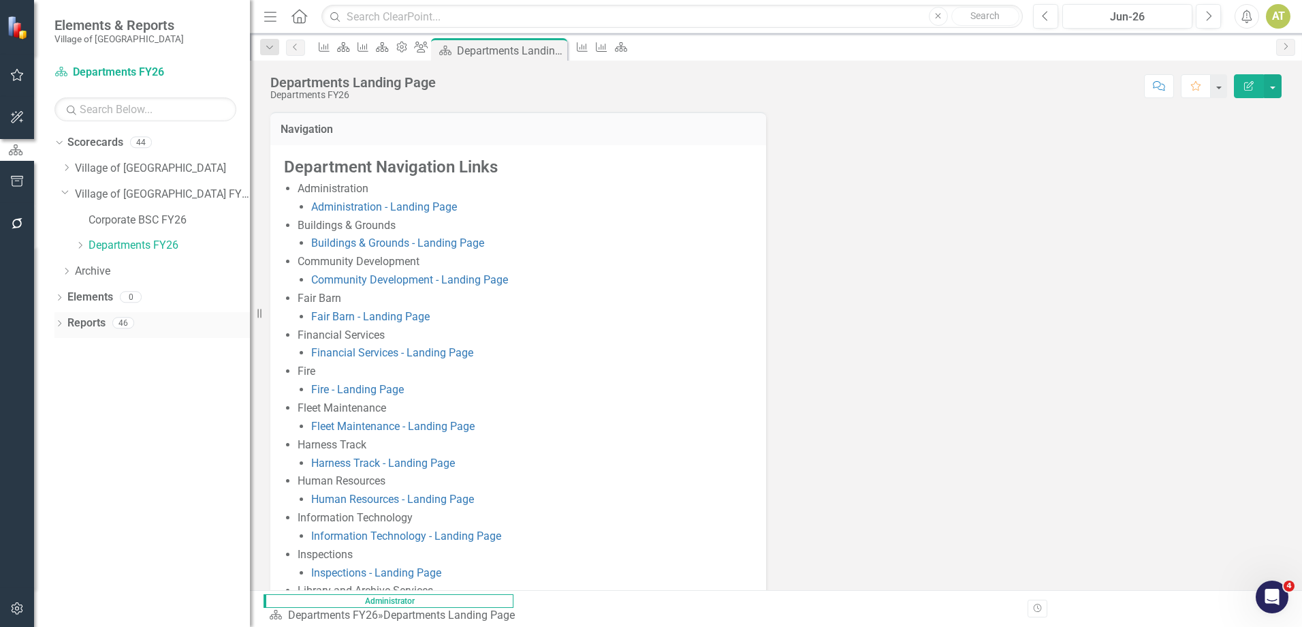
drag, startPoint x: 78, startPoint y: 245, endPoint x: 223, endPoint y: 326, distance: 166.2
click at [223, 326] on div "Reports 46" at bounding box center [158, 325] width 183 height 26
click at [62, 167] on icon "Dropdown" at bounding box center [66, 167] width 10 height 8
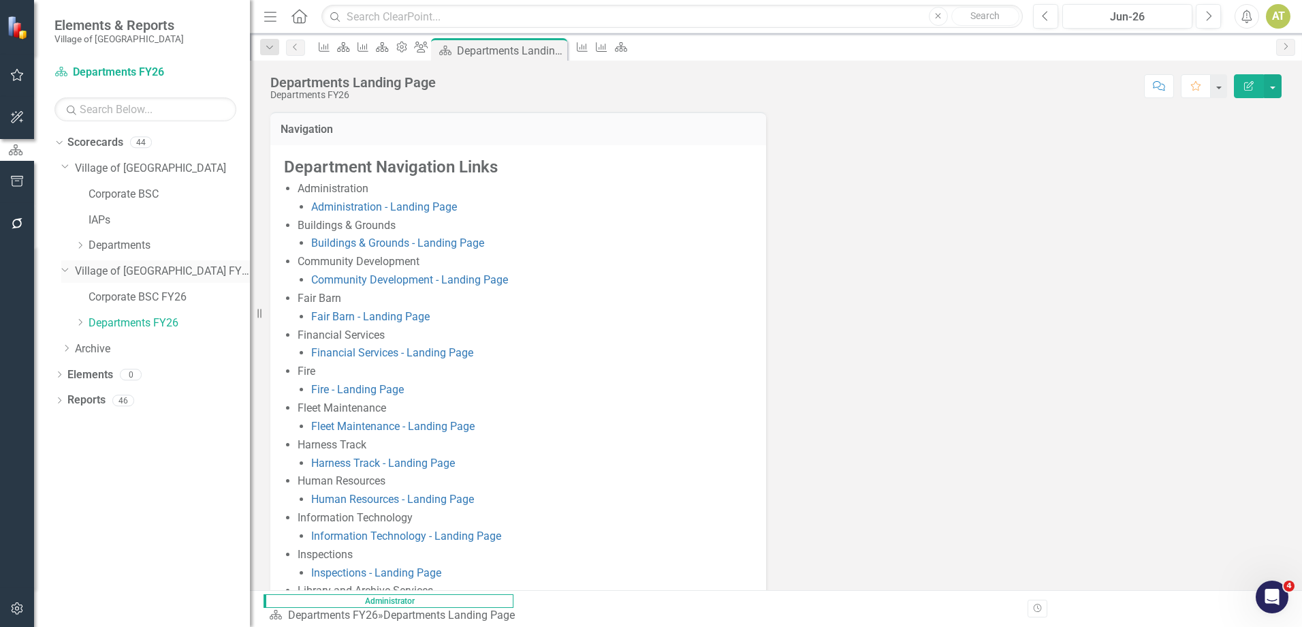
click at [65, 268] on icon "Dropdown" at bounding box center [65, 269] width 8 height 10
click at [64, 268] on icon "Dropdown" at bounding box center [66, 271] width 10 height 8
click at [177, 328] on link "Departments FY26" at bounding box center [169, 323] width 161 height 16
click at [154, 298] on link "Corporate BSC FY26" at bounding box center [169, 298] width 161 height 16
click at [170, 319] on link "Departments FY26" at bounding box center [169, 323] width 161 height 16
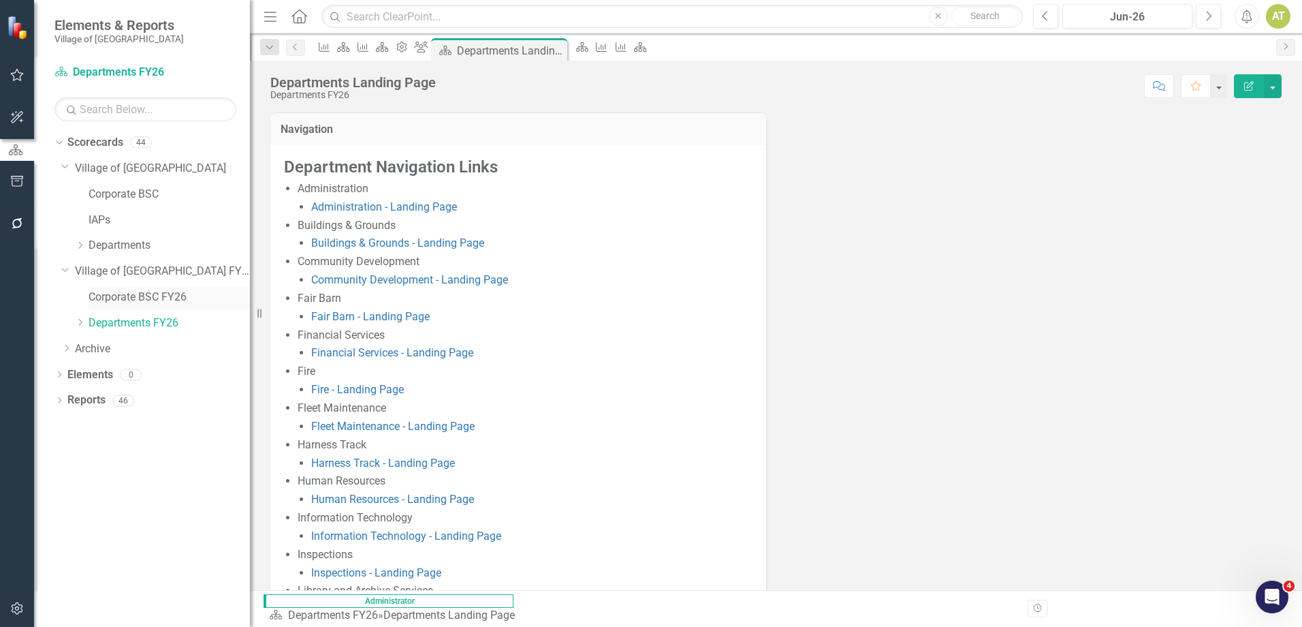
click at [168, 292] on link "Corporate BSC FY26" at bounding box center [169, 298] width 161 height 16
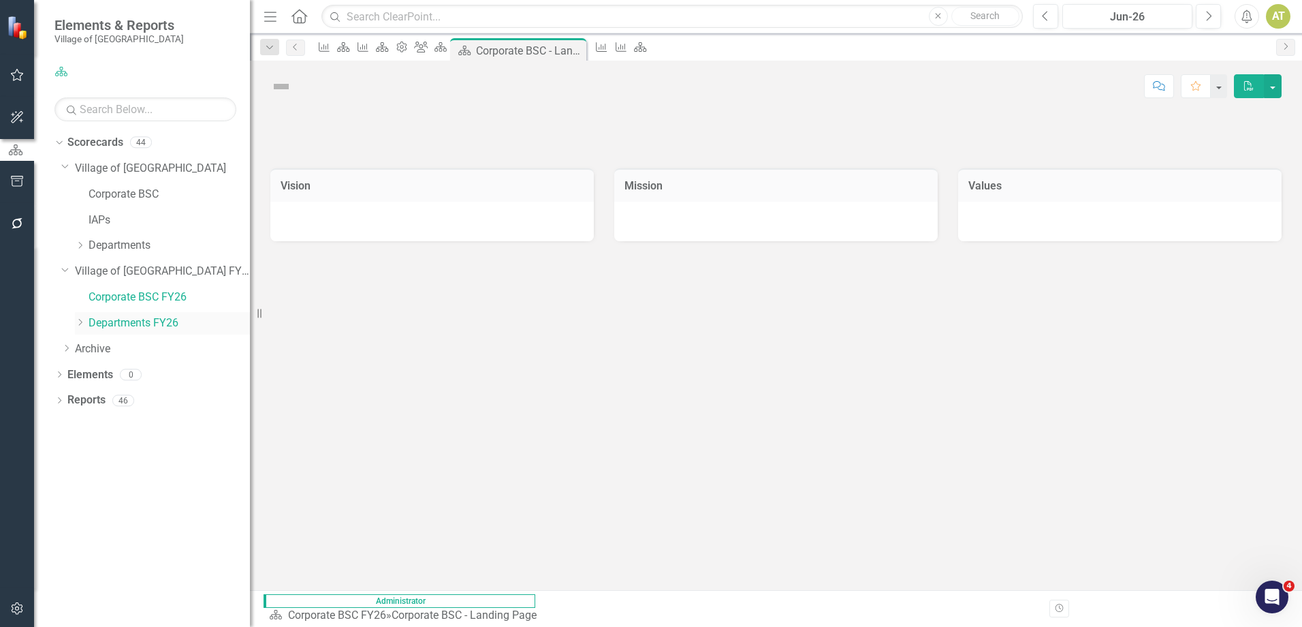
click at [172, 318] on link "Departments FY26" at bounding box center [169, 323] width 161 height 16
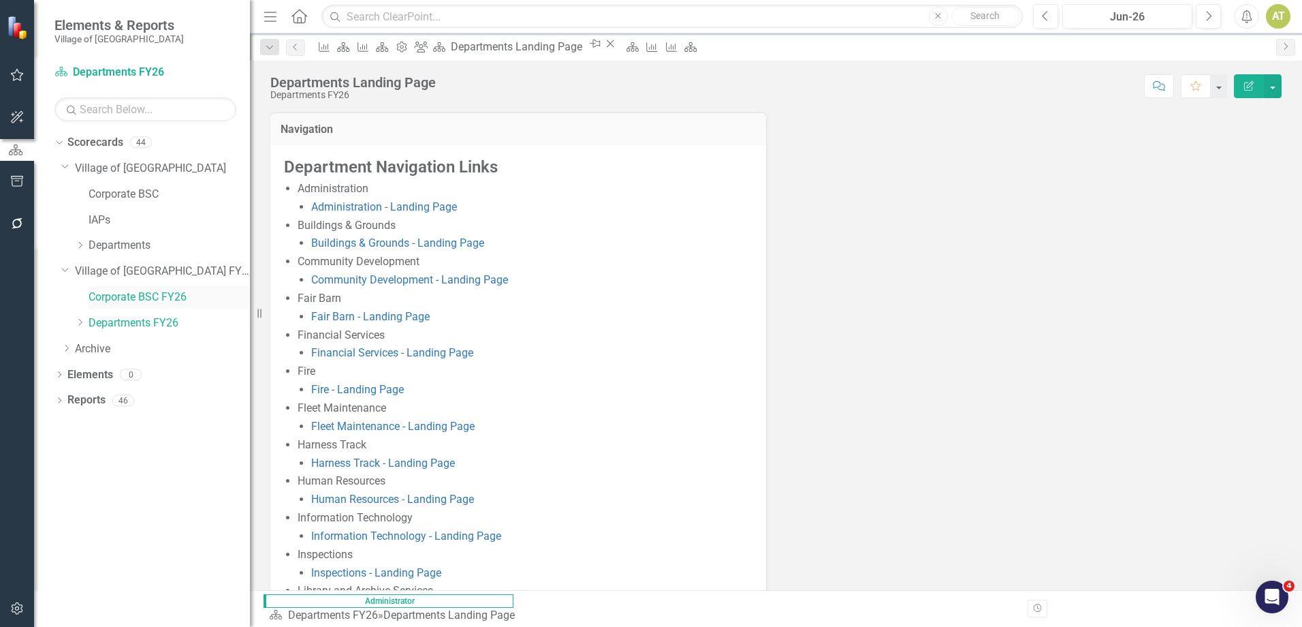
click at [152, 294] on link "Corporate BSC FY26" at bounding box center [169, 298] width 161 height 16
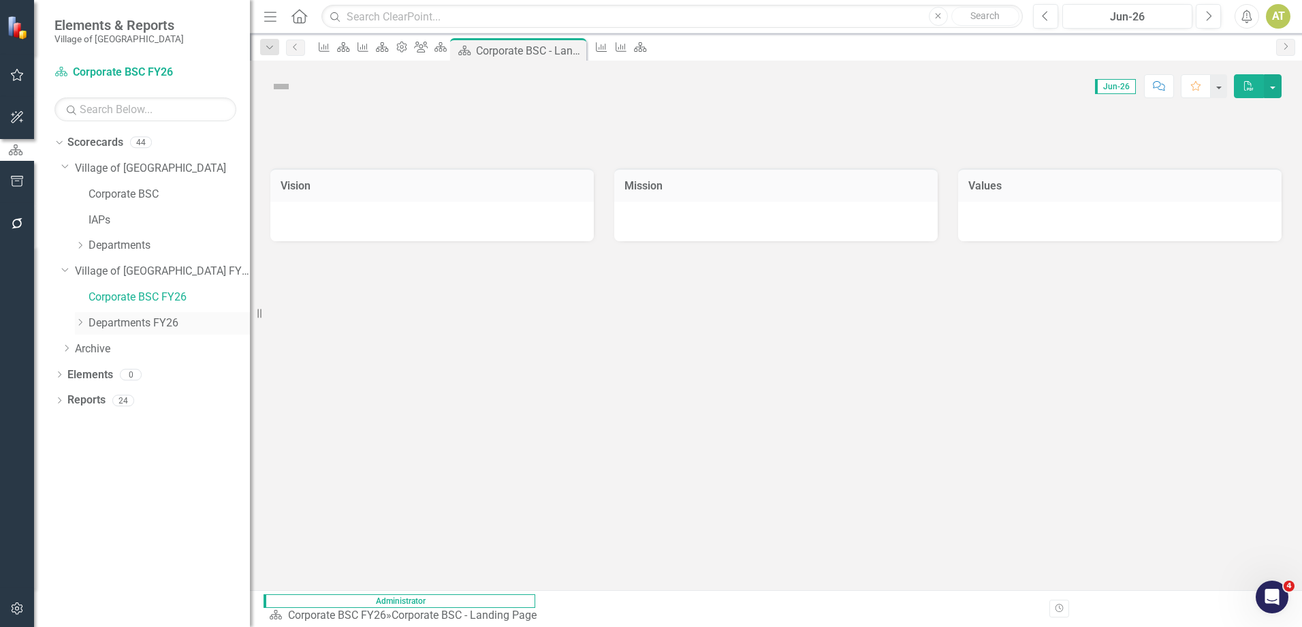
click at [166, 324] on link "Departments FY26" at bounding box center [169, 323] width 161 height 16
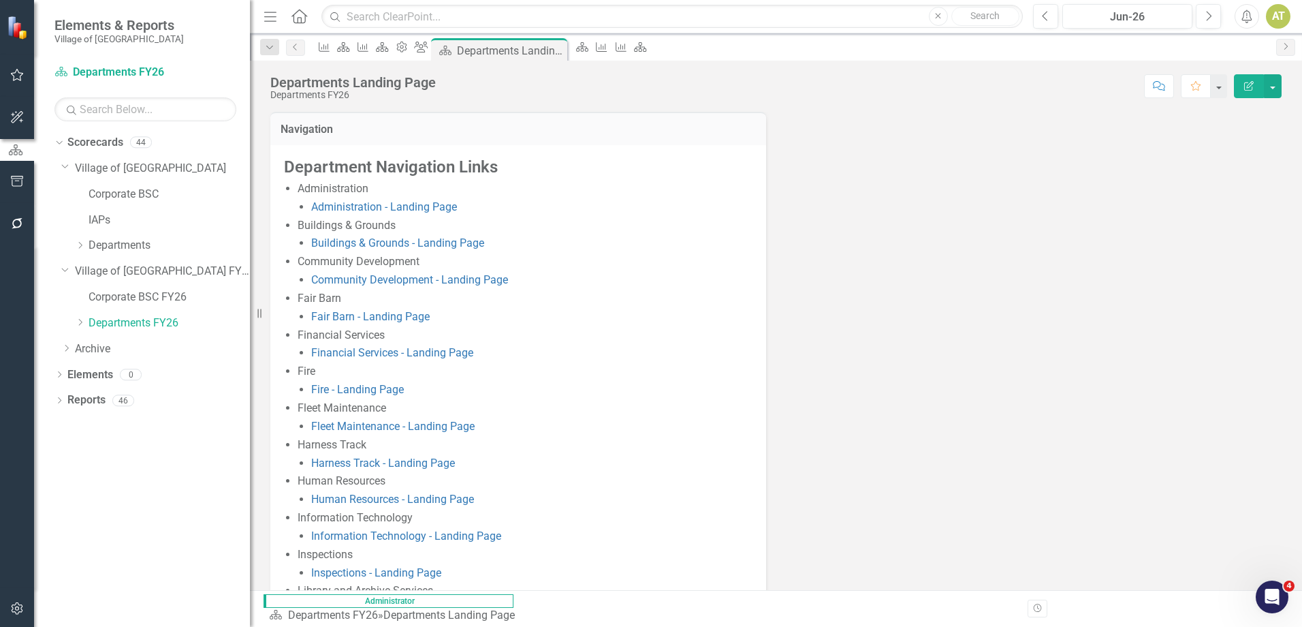
click at [14, 155] on icon "button" at bounding box center [16, 150] width 14 height 12
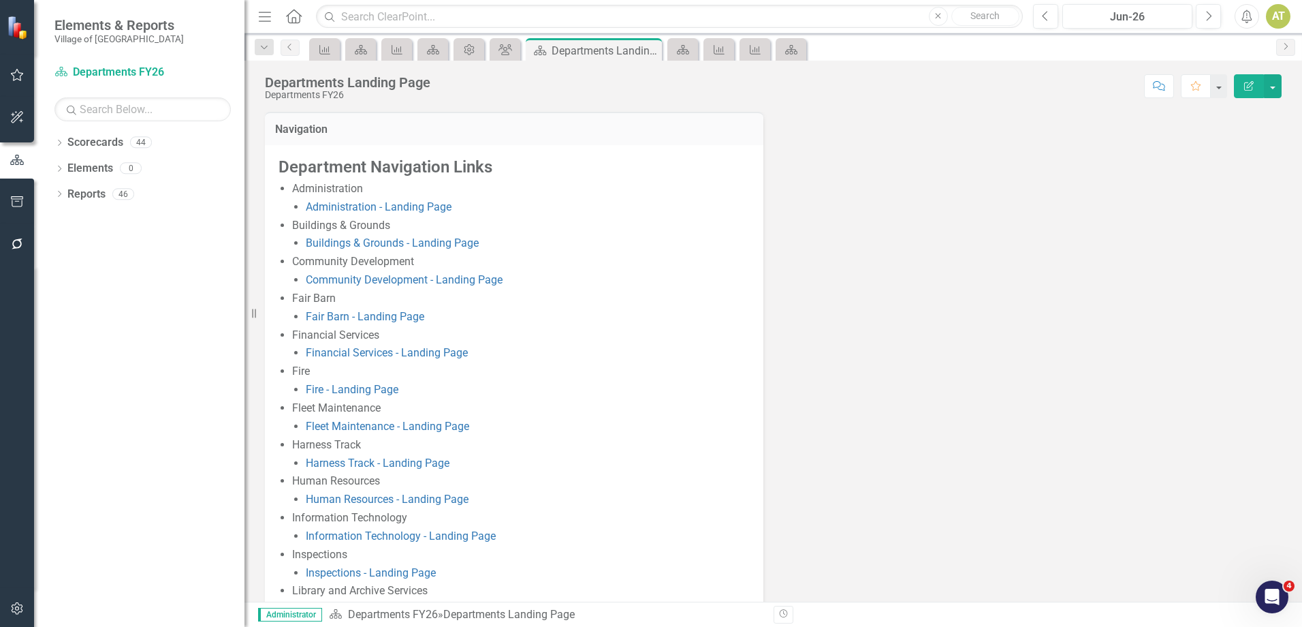
drag, startPoint x: 208, startPoint y: 142, endPoint x: 245, endPoint y: 144, distance: 36.2
click at [245, 144] on div "Resize" at bounding box center [250, 313] width 11 height 627
click at [59, 140] on icon "Dropdown" at bounding box center [59, 143] width 10 height 7
click at [67, 193] on icon "Dropdown" at bounding box center [66, 193] width 10 height 8
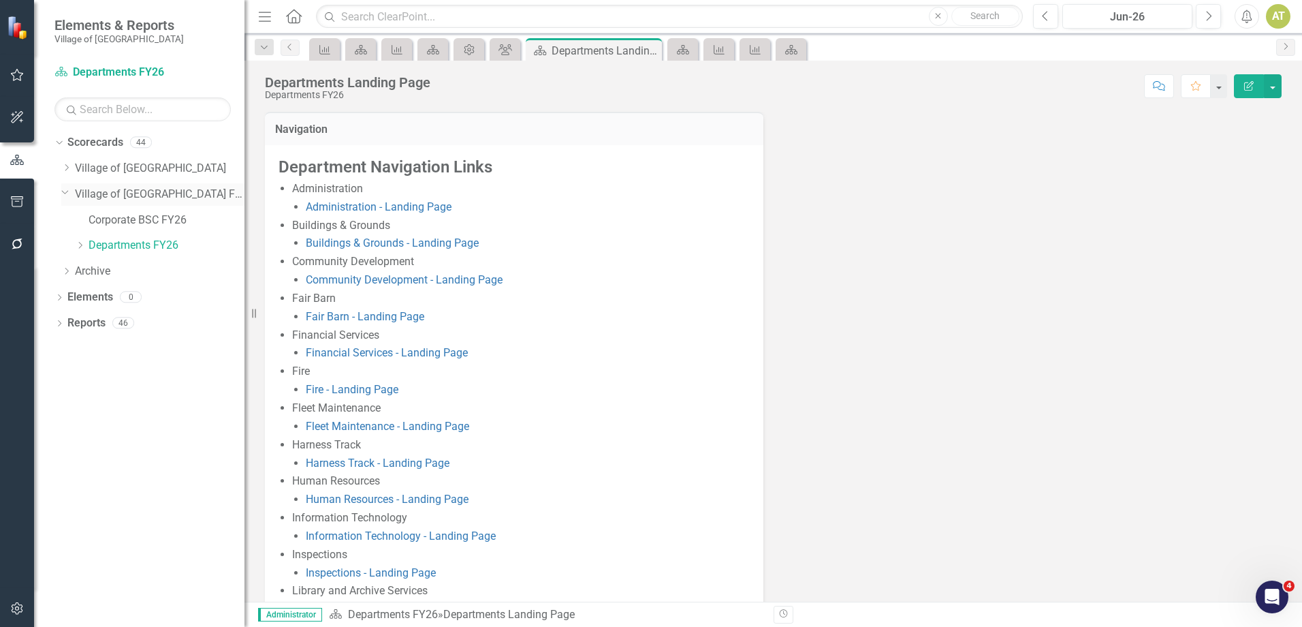
click at [67, 193] on icon "Dropdown" at bounding box center [65, 192] width 8 height 10
click at [67, 193] on icon "Dropdown" at bounding box center [66, 193] width 10 height 8
click at [67, 193] on icon "Dropdown" at bounding box center [65, 192] width 8 height 10
click at [67, 193] on icon "Dropdown" at bounding box center [66, 193] width 10 height 8
click at [189, 433] on div "Dropdown Scorecards 44 Dropdown Village of Pinehurst Corporate BSC IAPs Dropdow…" at bounding box center [139, 378] width 210 height 495
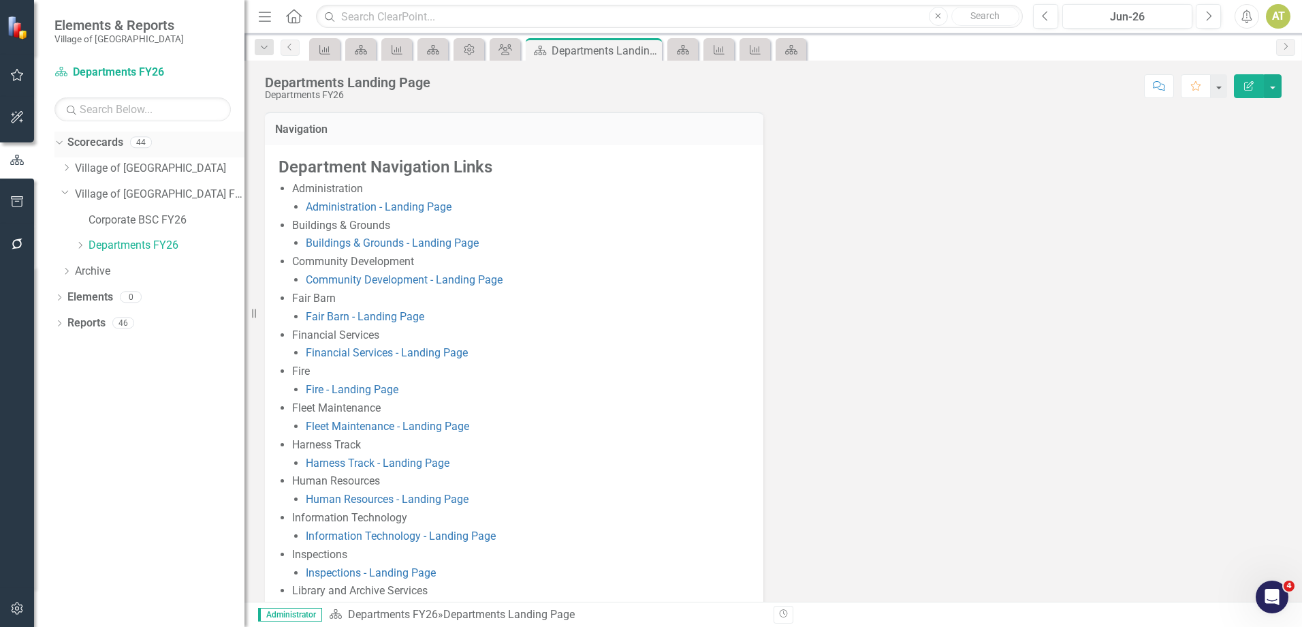
click at [62, 147] on div "Dropdown" at bounding box center [59, 144] width 10 height 7
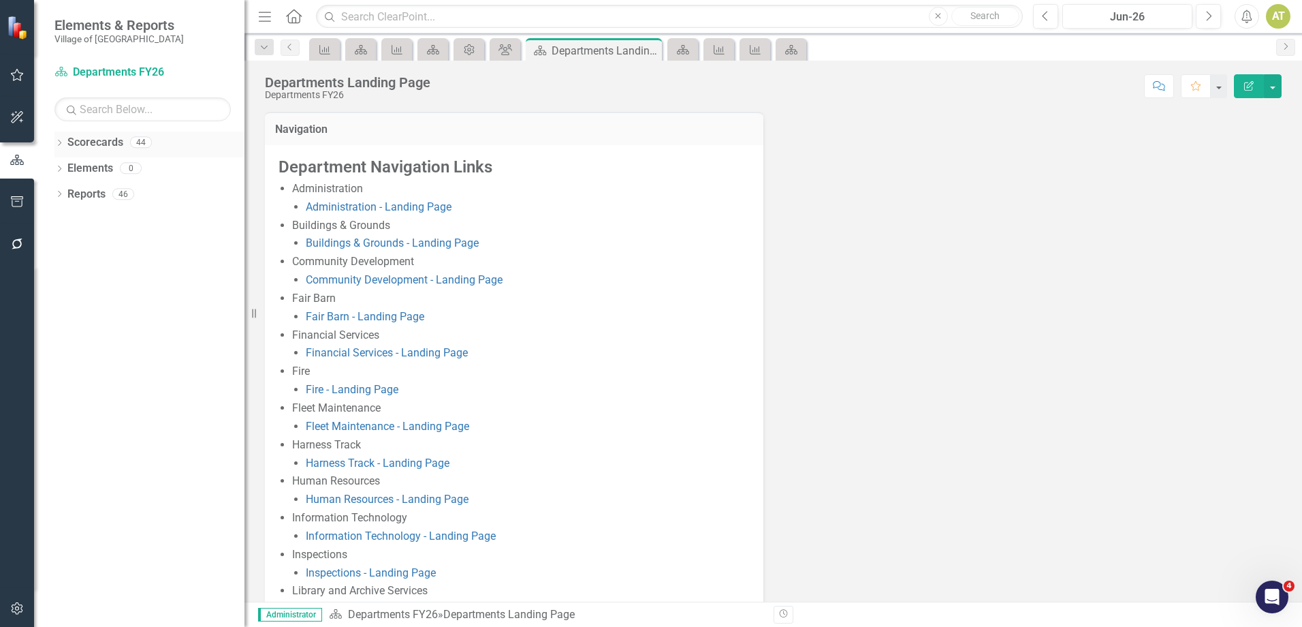
click at [57, 140] on icon "Dropdown" at bounding box center [59, 143] width 10 height 7
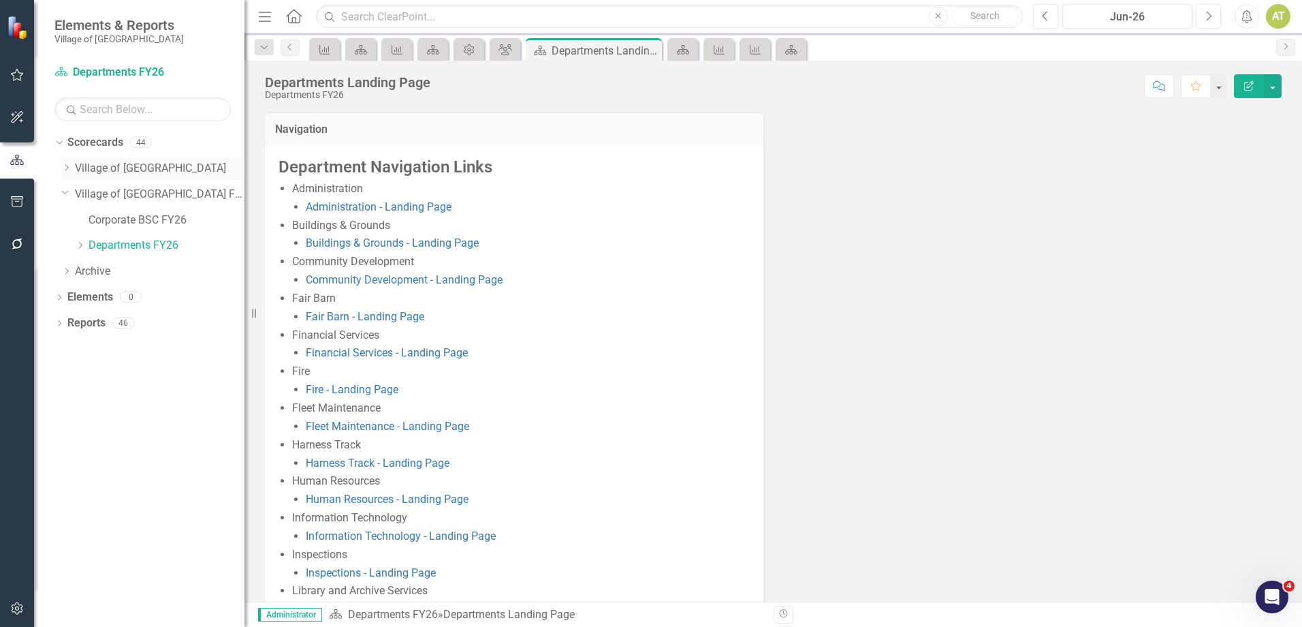
click at [66, 163] on icon "Dropdown" at bounding box center [66, 167] width 10 height 8
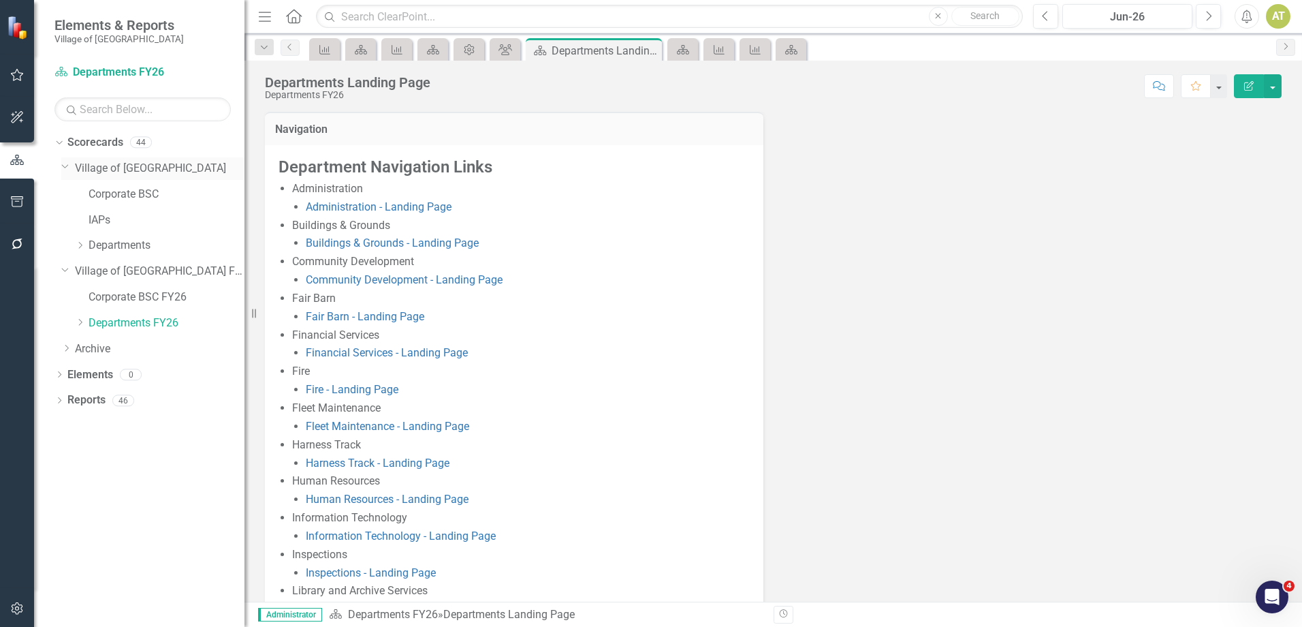
click at [67, 164] on icon "Dropdown" at bounding box center [65, 166] width 8 height 10
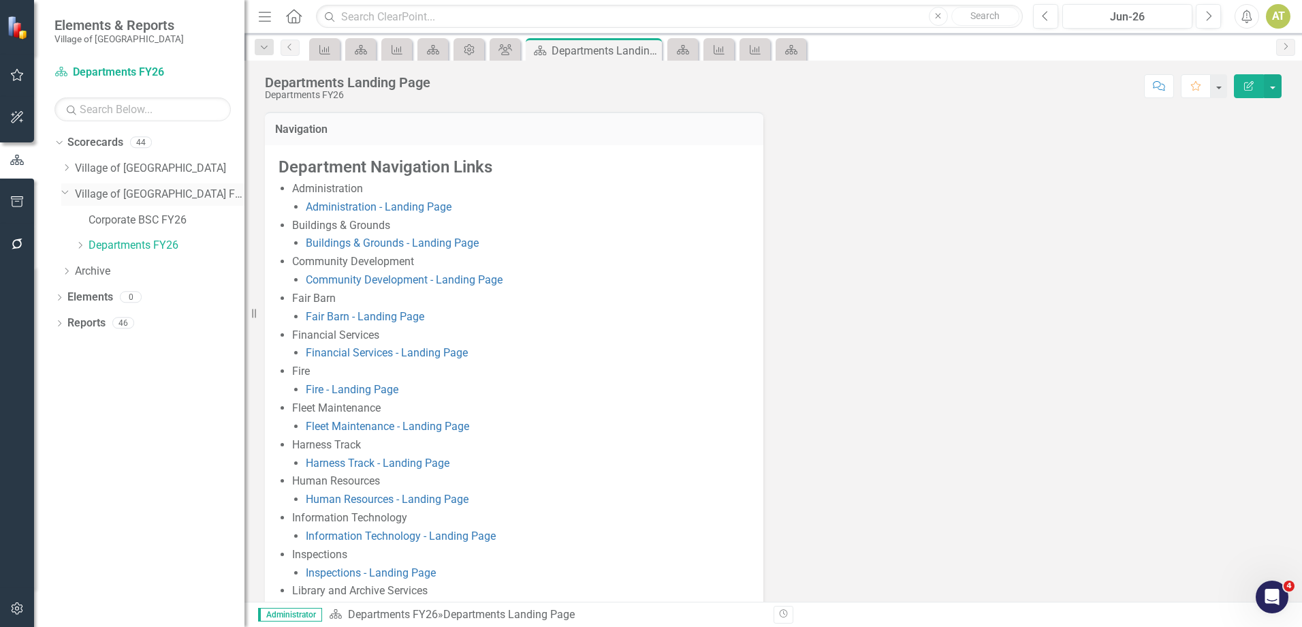
click at [65, 193] on icon at bounding box center [65, 192] width 7 height 3
click at [96, 190] on link "Village of [GEOGRAPHIC_DATA] FY26" at bounding box center [160, 195] width 170 height 16
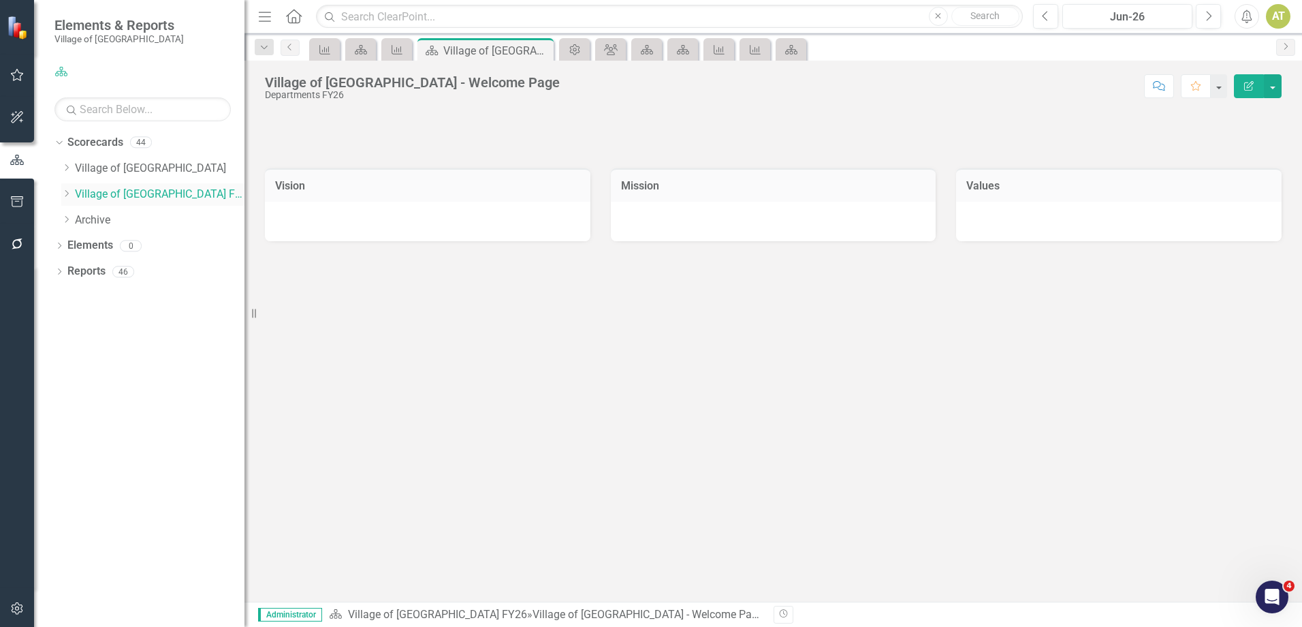
click at [68, 191] on icon "Dropdown" at bounding box center [66, 193] width 10 height 8
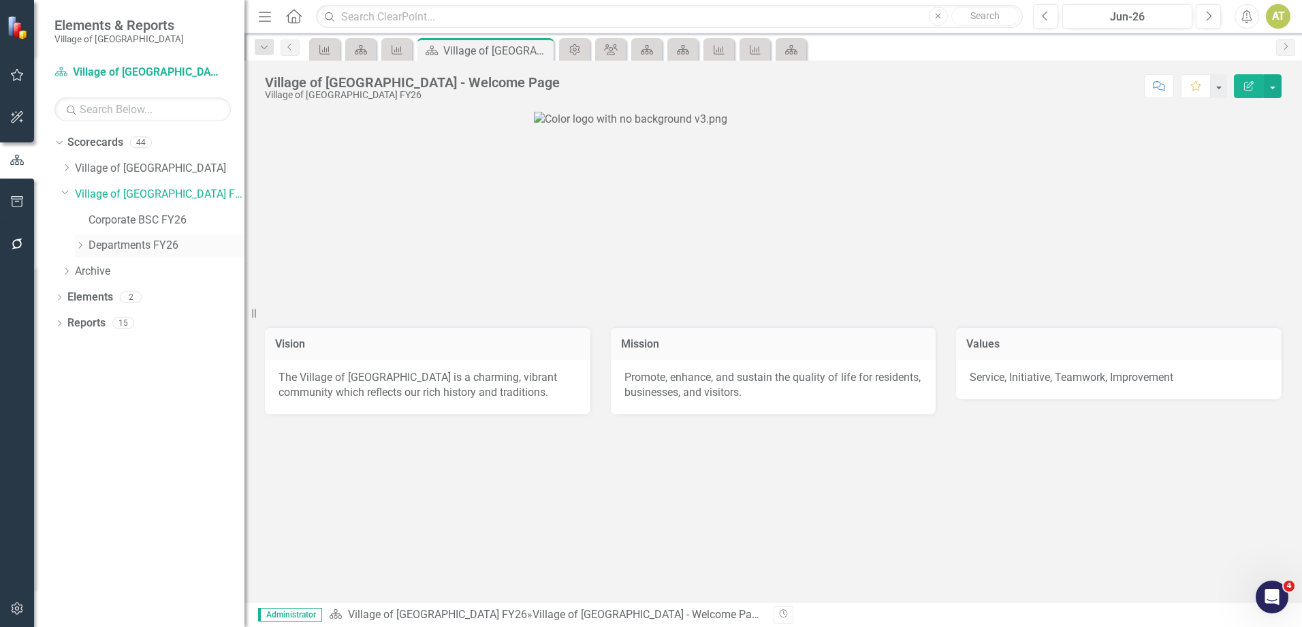
click at [81, 245] on icon "Dropdown" at bounding box center [80, 245] width 10 height 8
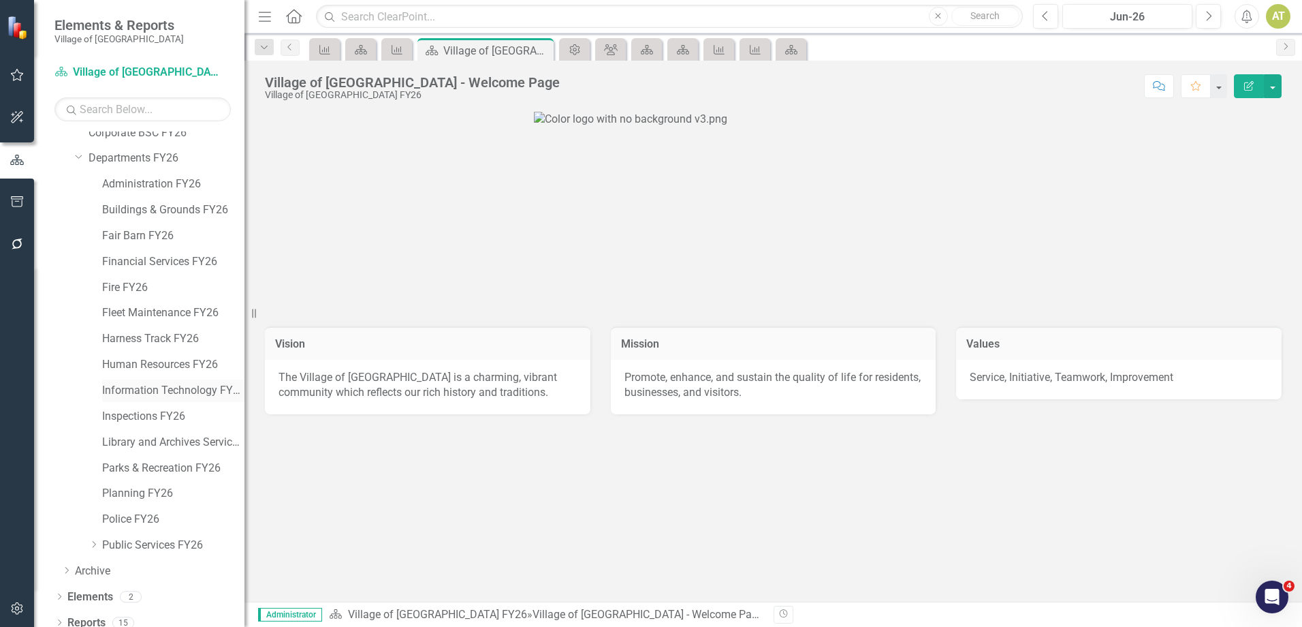
scroll to position [97, 0]
